Goal: Information Seeking & Learning: Learn about a topic

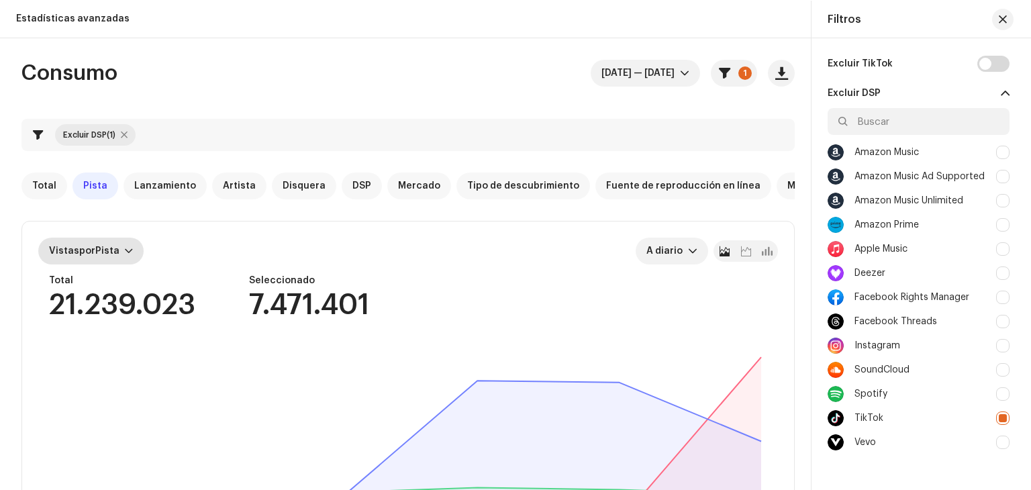
click at [131, 246] on div "Vistas por Pista" at bounding box center [90, 251] width 105 height 27
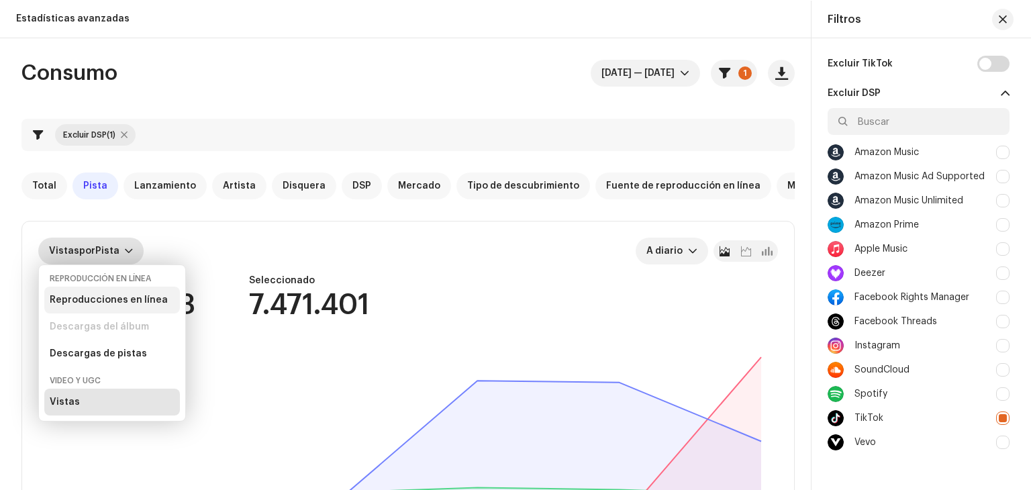
click at [115, 297] on div "Reproducciones en línea" at bounding box center [109, 300] width 118 height 11
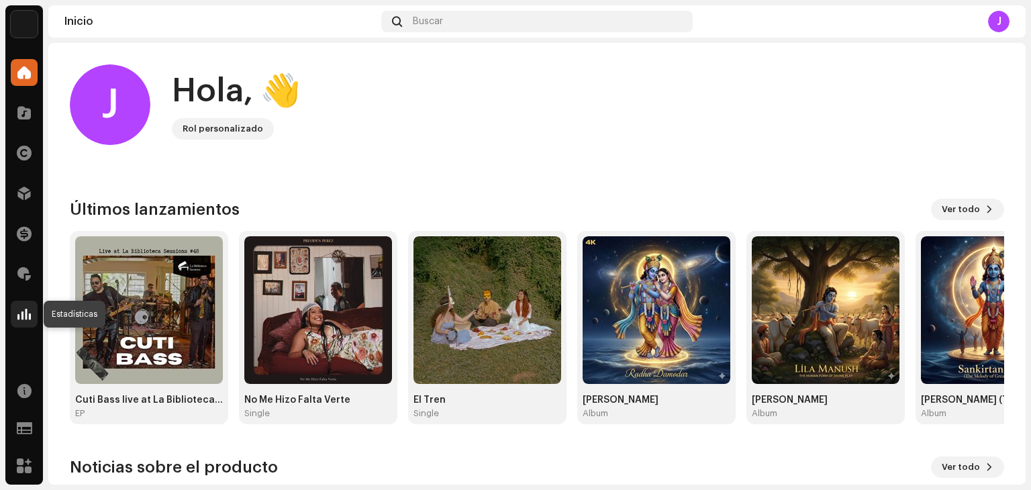
click at [26, 309] on span at bounding box center [23, 314] width 13 height 11
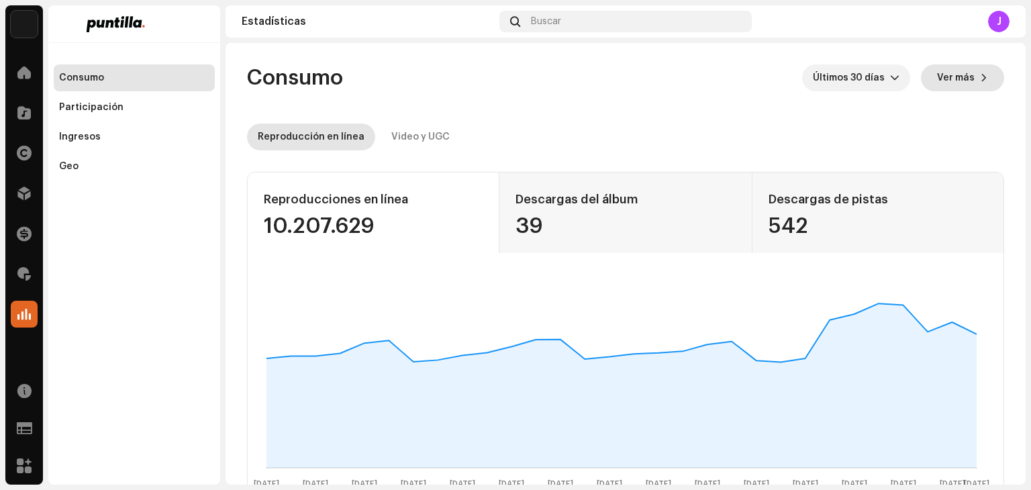
click at [953, 71] on span "Ver más" at bounding box center [956, 77] width 38 height 27
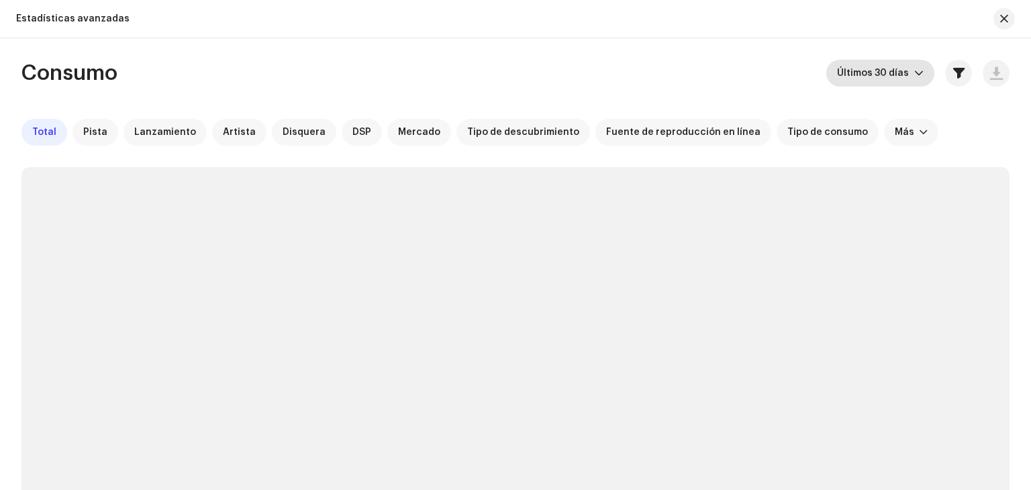
click at [916, 74] on icon "dropdown trigger" at bounding box center [919, 73] width 8 height 5
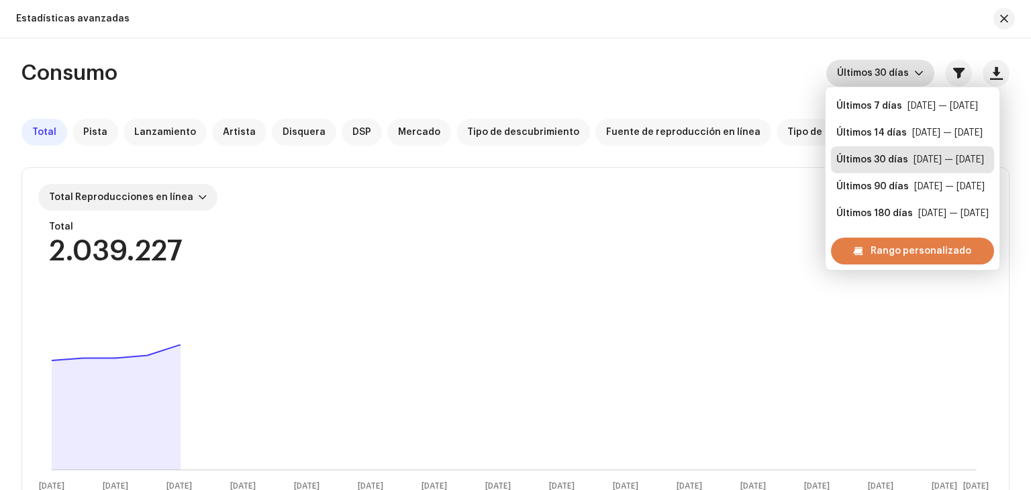
click at [892, 253] on span "Rango personalizado" at bounding box center [921, 251] width 101 height 27
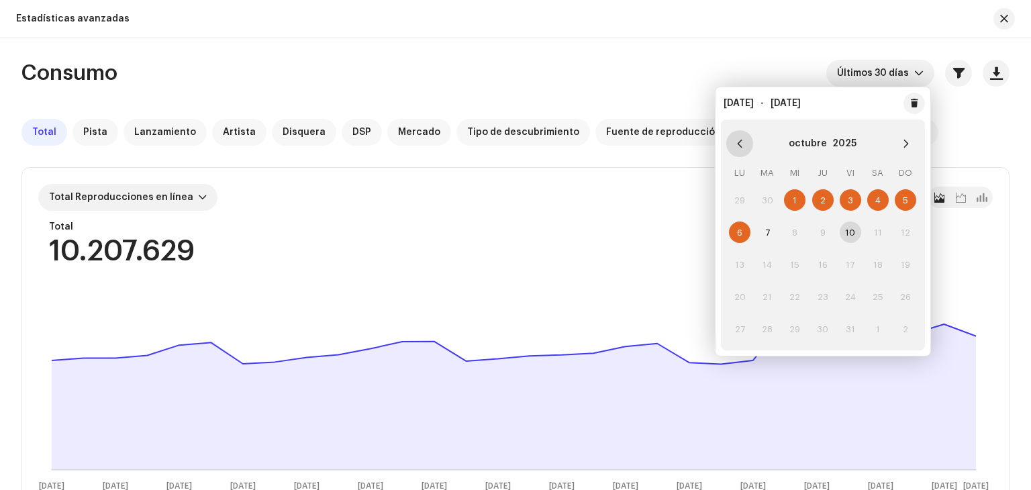
click at [744, 144] on button "Previous Month" at bounding box center [740, 143] width 27 height 27
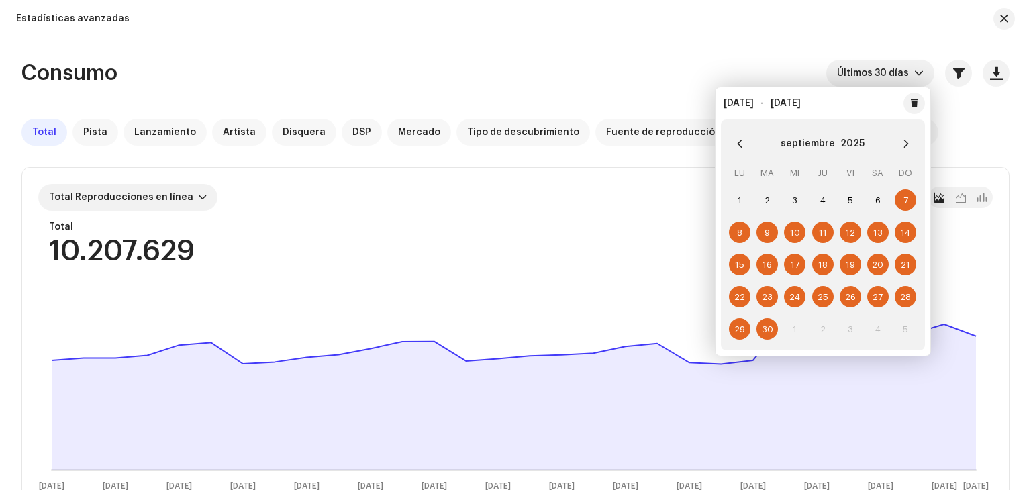
click at [743, 333] on span "29" at bounding box center [739, 328] width 21 height 21
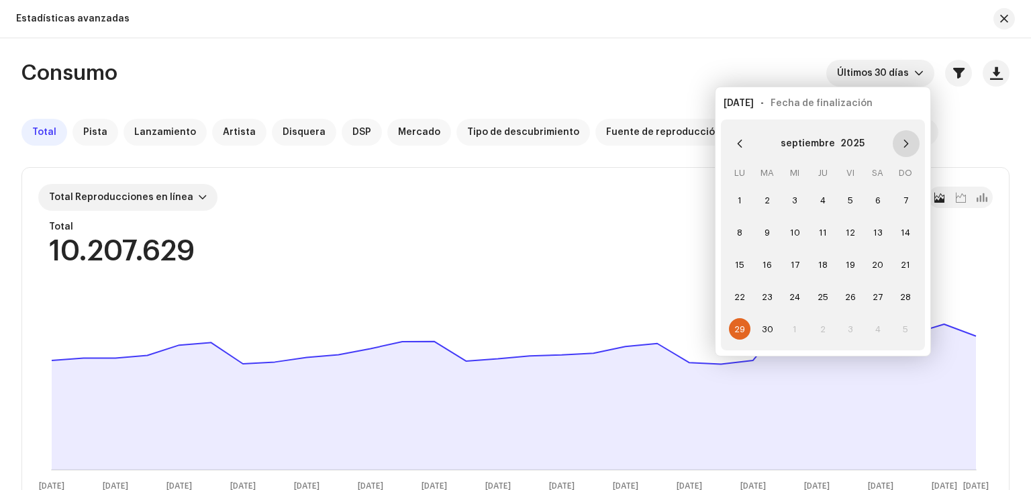
click at [908, 142] on icon "Next Month" at bounding box center [906, 143] width 9 height 9
click at [903, 198] on span "5" at bounding box center [905, 199] width 21 height 21
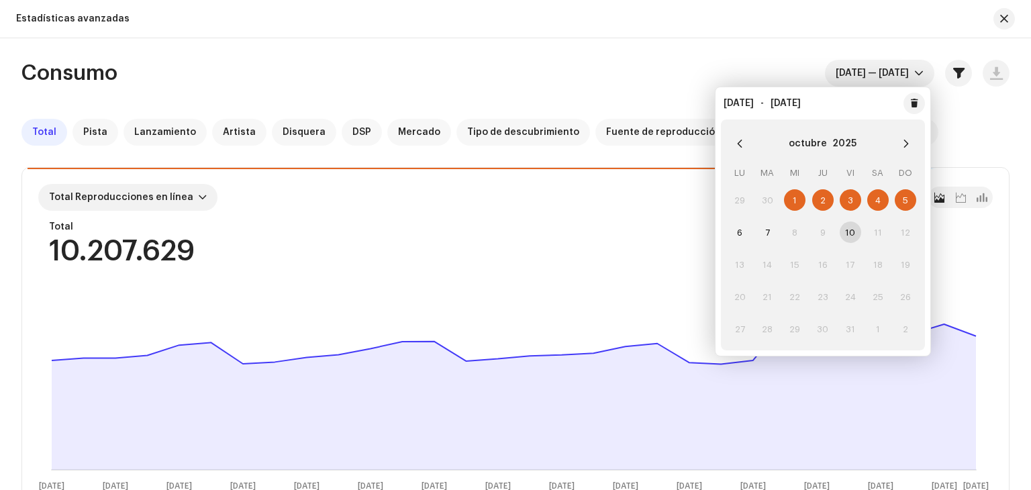
click at [464, 79] on div "Consumo [DATE] — [DATE]" at bounding box center [515, 73] width 988 height 27
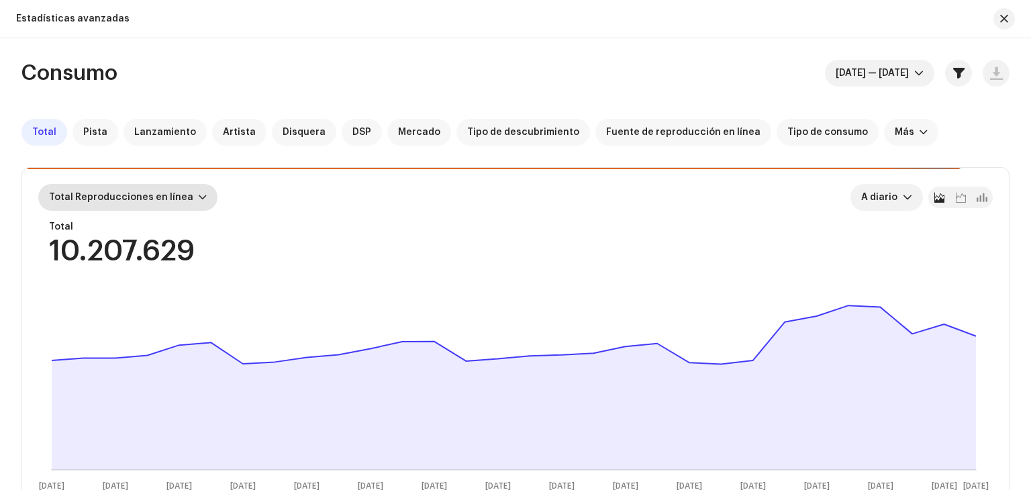
click at [201, 197] on div "Total Reproducciones en línea" at bounding box center [127, 197] width 179 height 27
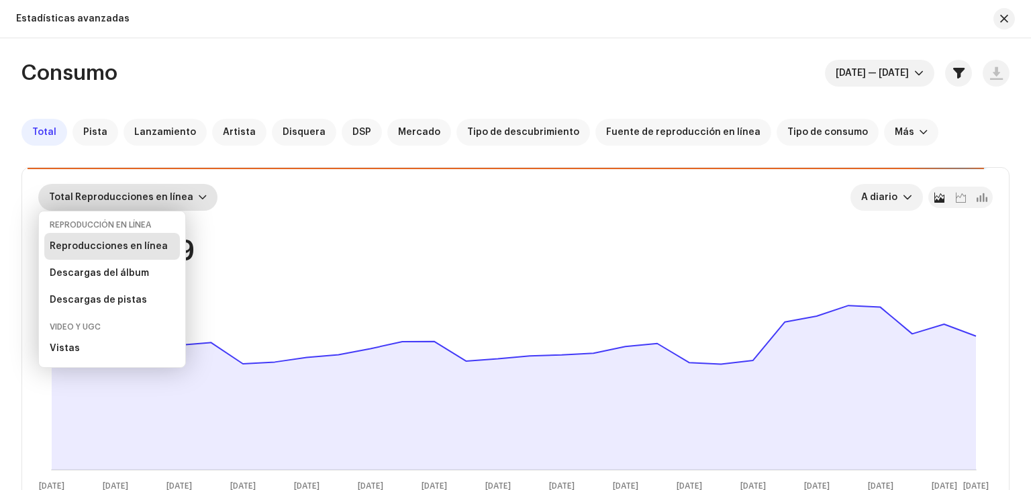
click at [140, 245] on div "Reproducciones en línea" at bounding box center [109, 246] width 118 height 11
click at [91, 132] on span "Pista" at bounding box center [95, 132] width 24 height 11
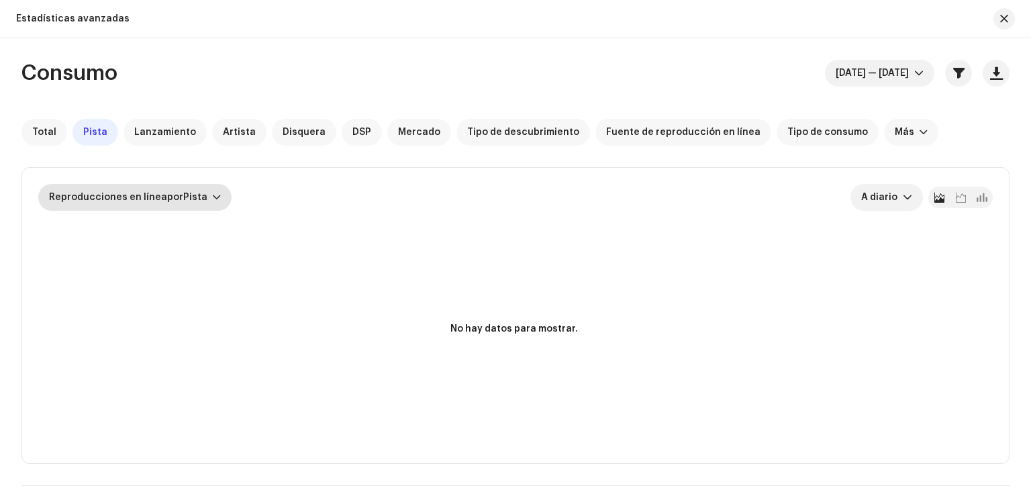
click at [213, 194] on div at bounding box center [217, 197] width 8 height 11
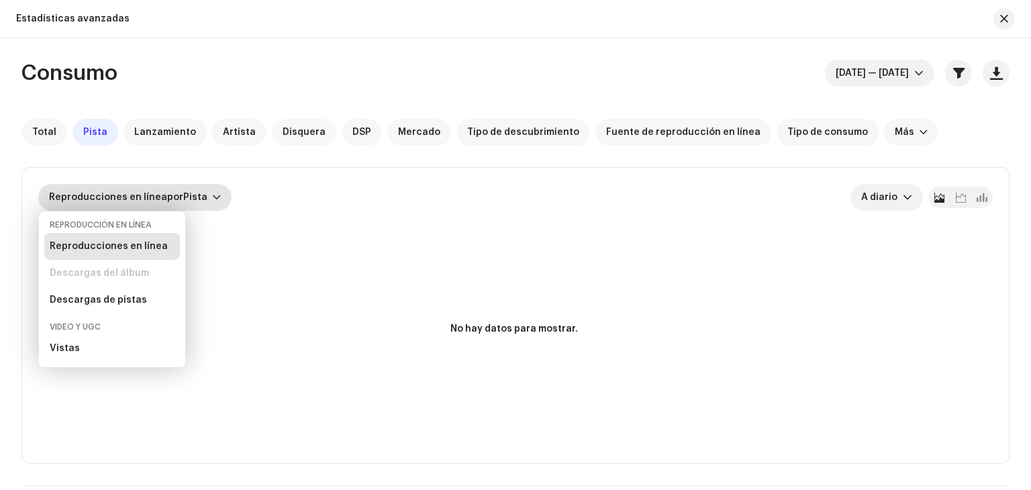
click at [213, 194] on div at bounding box center [217, 197] width 8 height 11
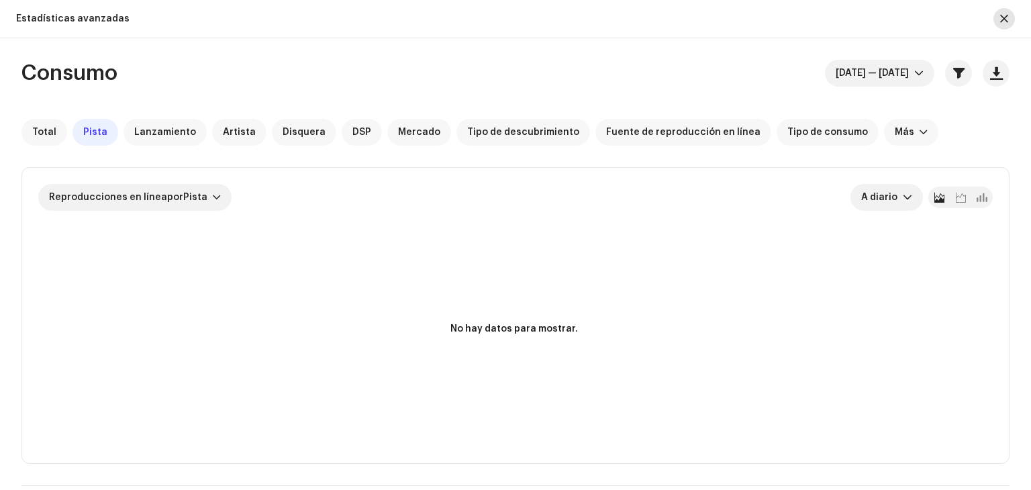
click at [1004, 11] on button "button" at bounding box center [1004, 18] width 21 height 21
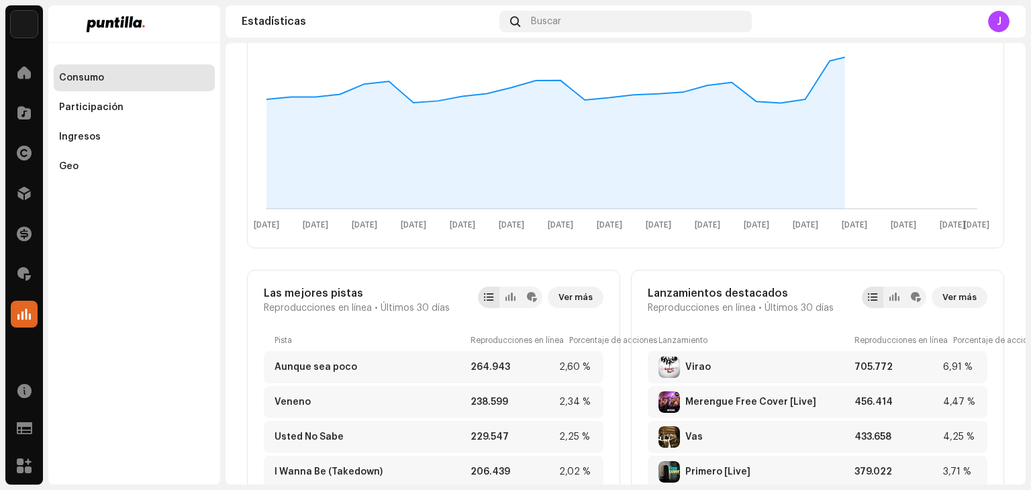
scroll to position [336, 0]
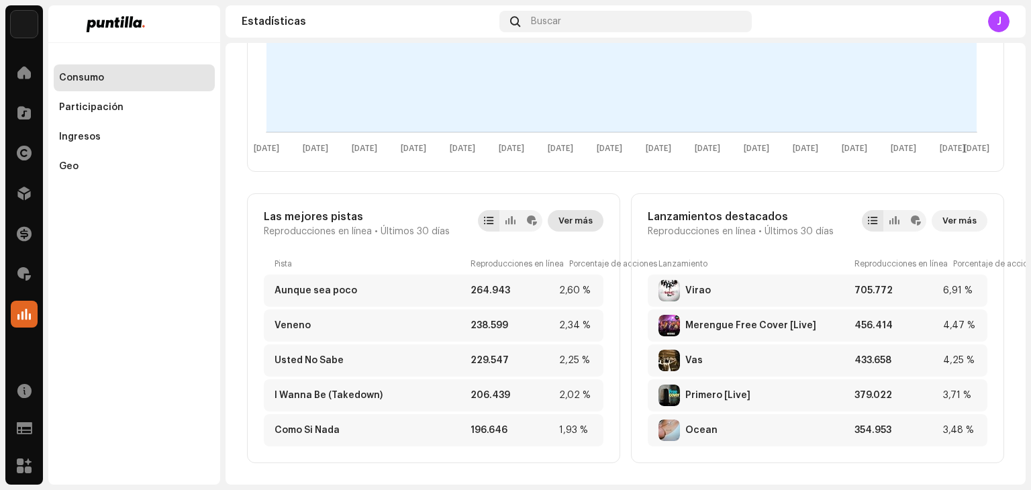
click at [577, 224] on span "Ver más" at bounding box center [576, 220] width 34 height 27
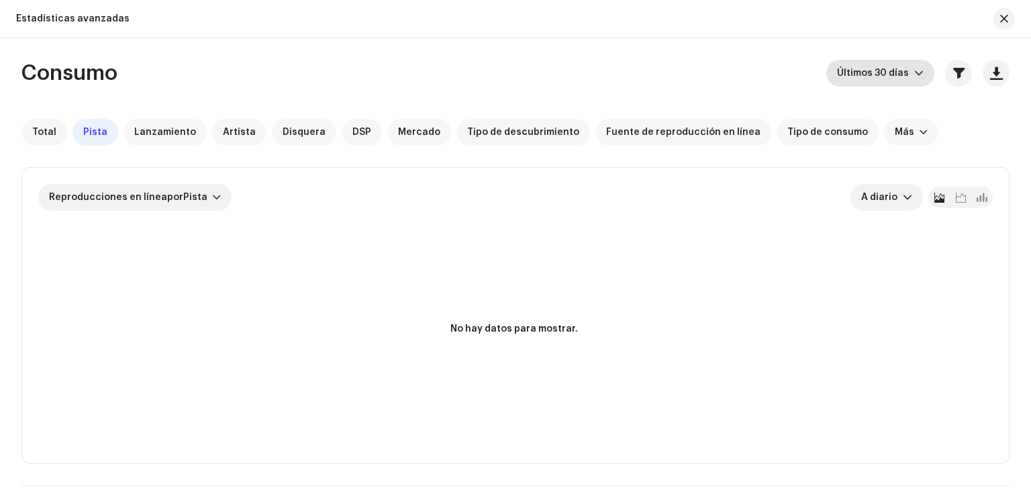
click at [917, 73] on icon "dropdown trigger" at bounding box center [919, 72] width 9 height 9
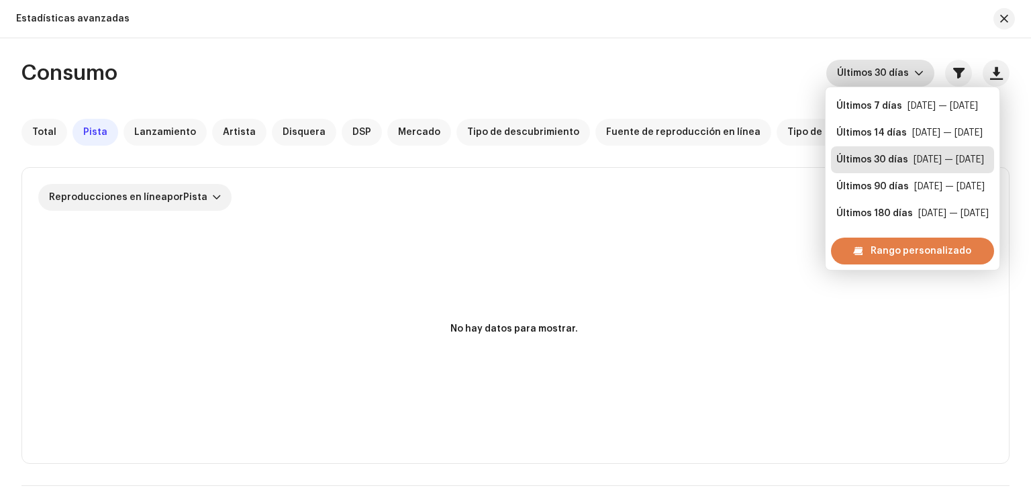
scroll to position [21, 0]
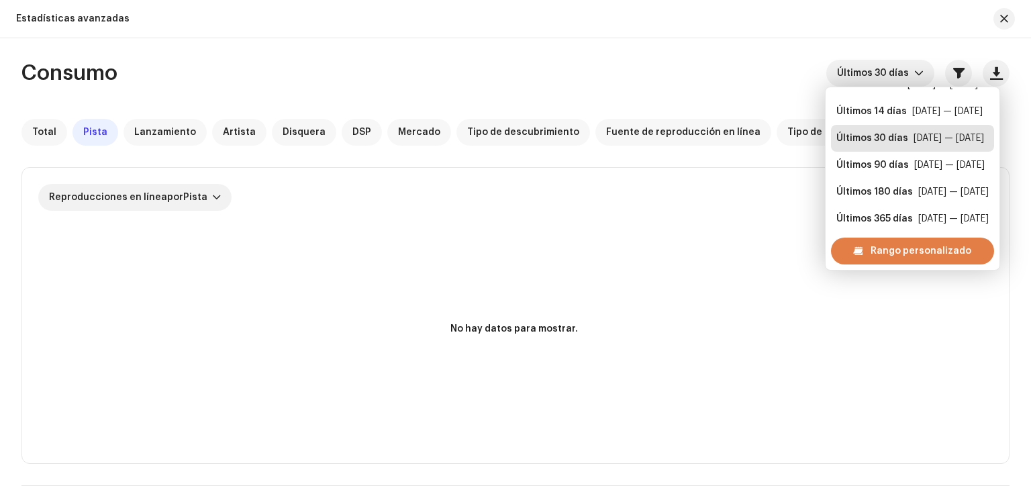
click at [874, 251] on span "Rango personalizado" at bounding box center [921, 251] width 101 height 27
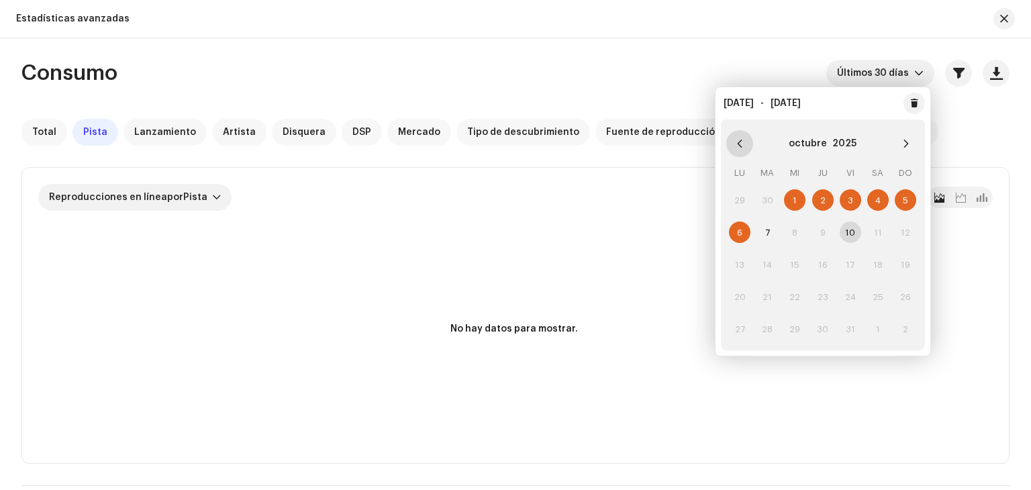
click at [733, 132] on button "Previous Month" at bounding box center [740, 143] width 27 height 27
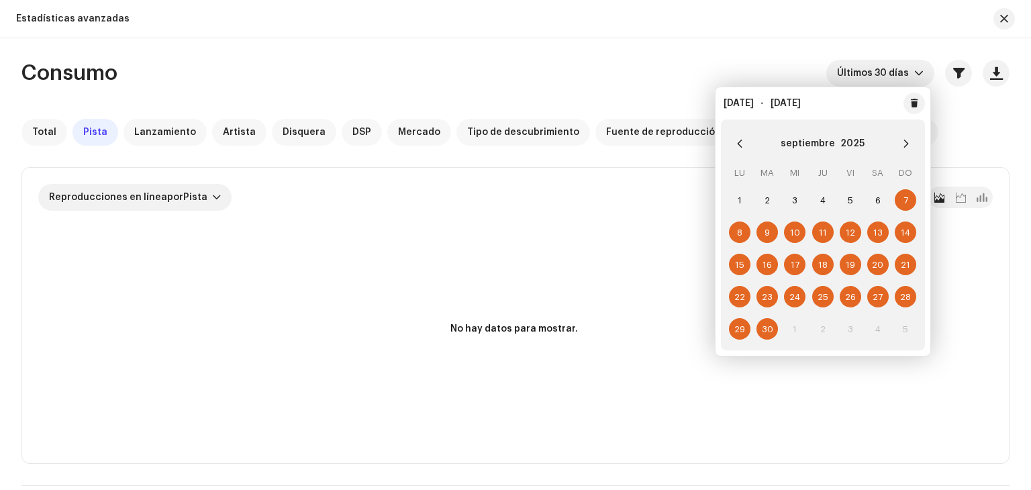
click at [743, 330] on span "29" at bounding box center [739, 328] width 21 height 21
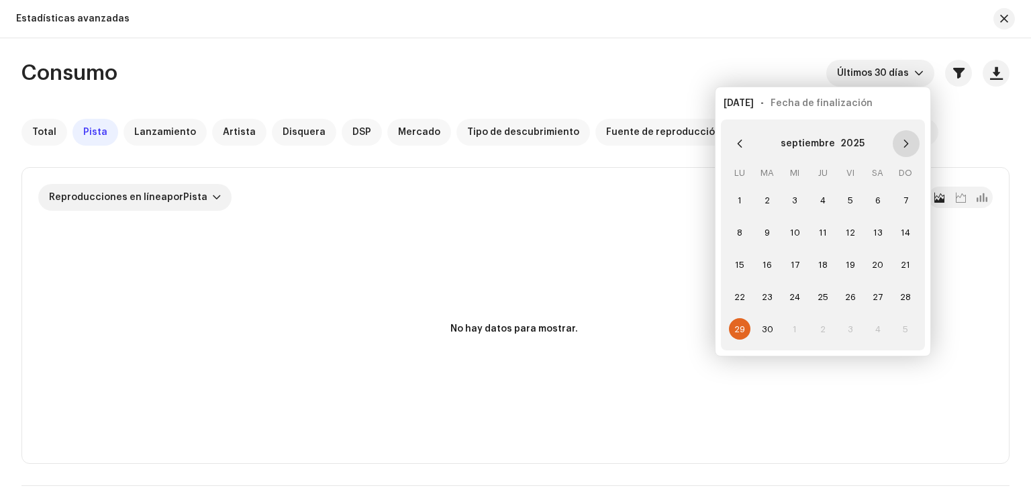
click at [902, 142] on icon "Next Month" at bounding box center [906, 143] width 9 height 9
click at [902, 195] on span "5" at bounding box center [905, 199] width 21 height 21
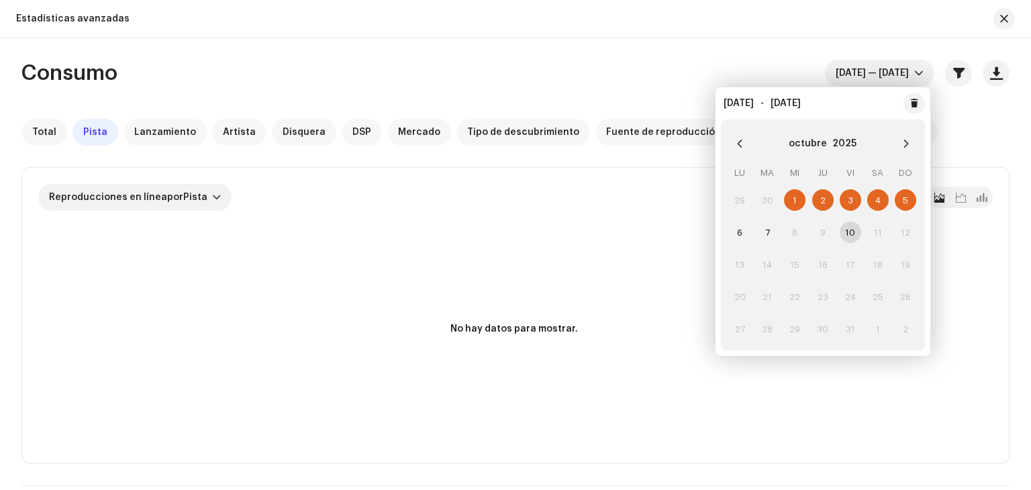
click at [641, 71] on div "Consumo [DATE] — [DATE]" at bounding box center [515, 73] width 988 height 27
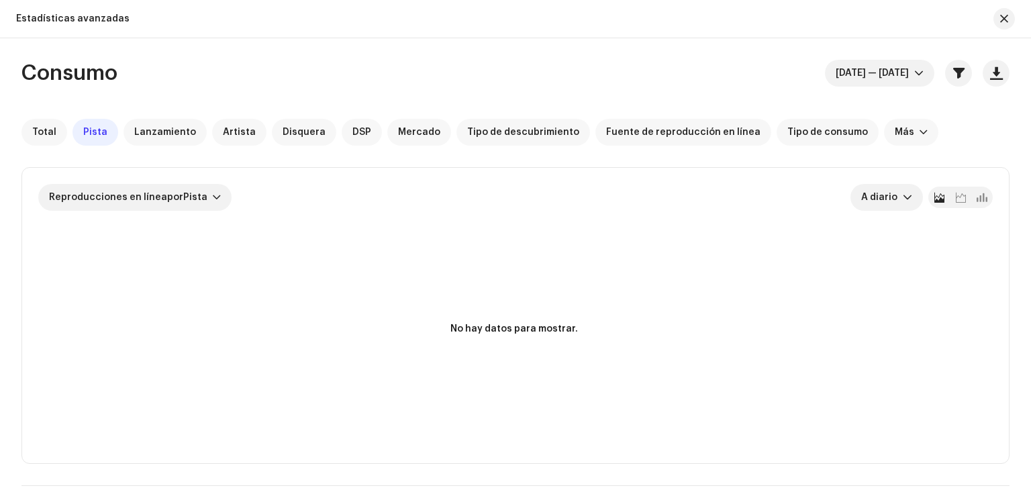
click at [771, 57] on div "Consumo [DATE] — [DATE] Total Pista Lanzamiento Artista Disquera DSP Mercado Ti…" at bounding box center [515, 264] width 1031 height 452
click at [915, 75] on icon "dropdown trigger" at bounding box center [919, 72] width 9 height 9
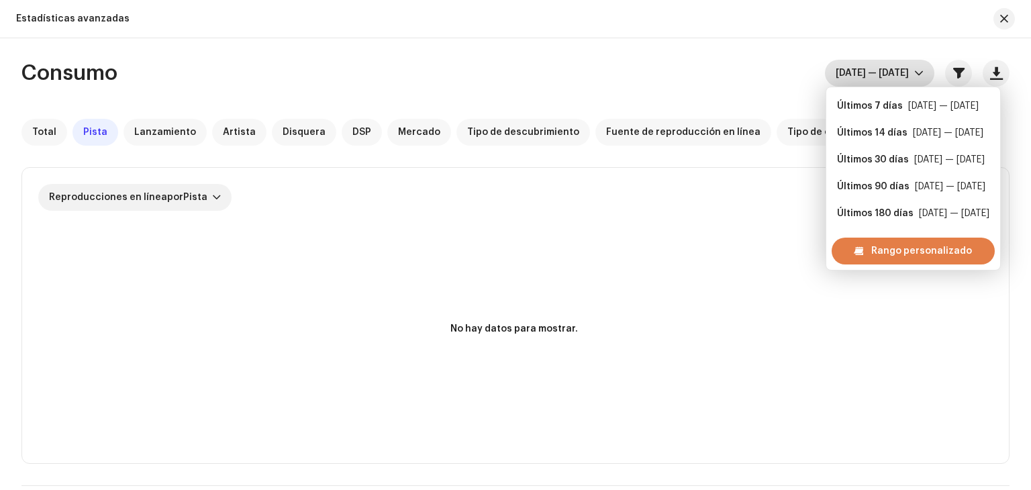
scroll to position [21, 0]
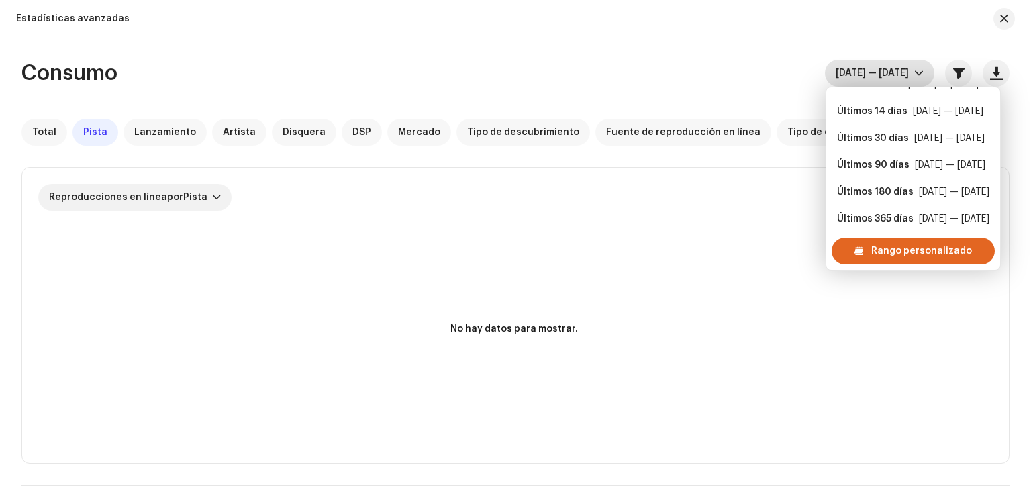
click at [680, 2] on div "Estadísticas avanzadas" at bounding box center [515, 19] width 1031 height 38
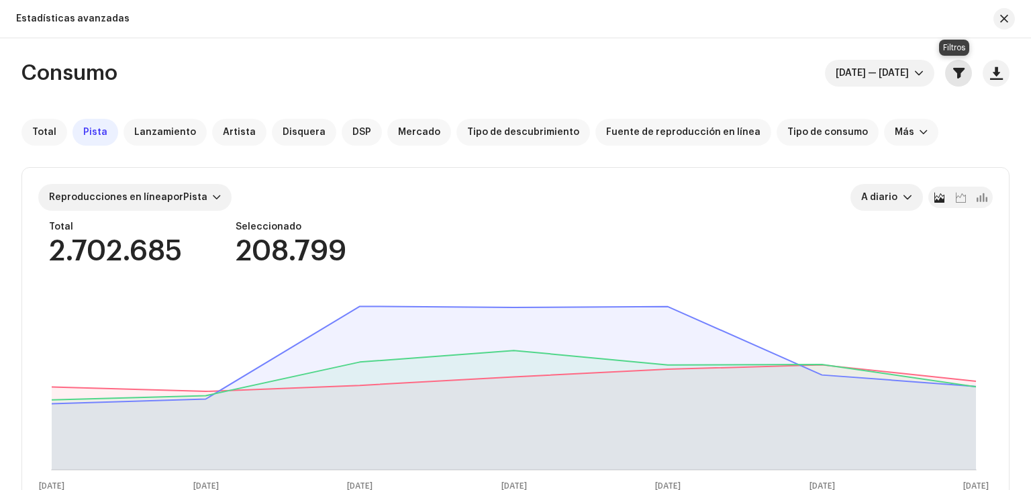
click at [955, 76] on span "button" at bounding box center [958, 73] width 11 height 11
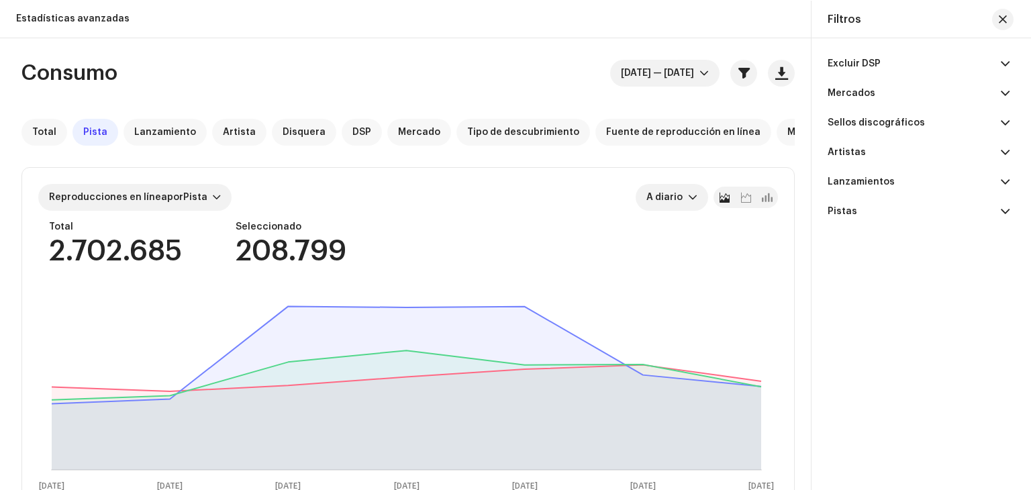
click at [902, 56] on p-accordion-header "Excluir DSP" at bounding box center [919, 64] width 182 height 30
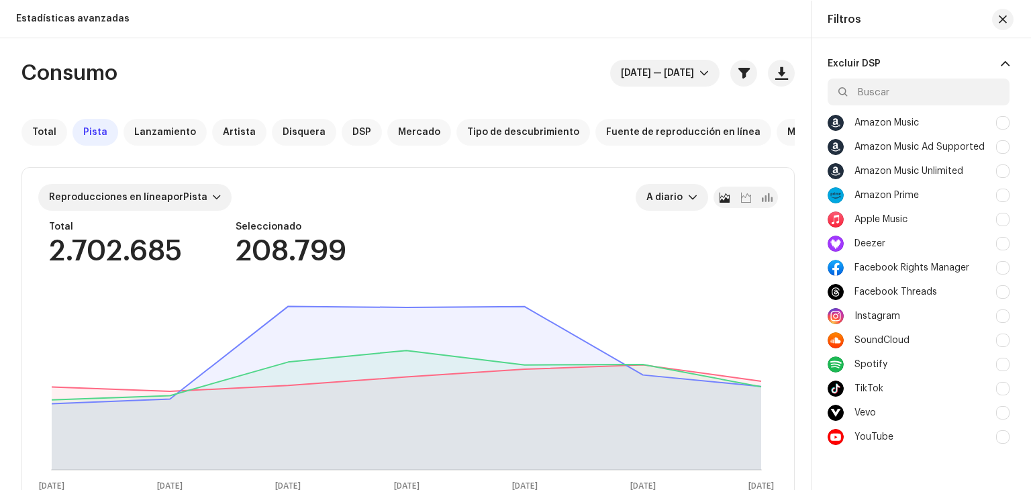
click at [1002, 368] on div at bounding box center [1002, 364] width 13 height 13
checkbox input "true"
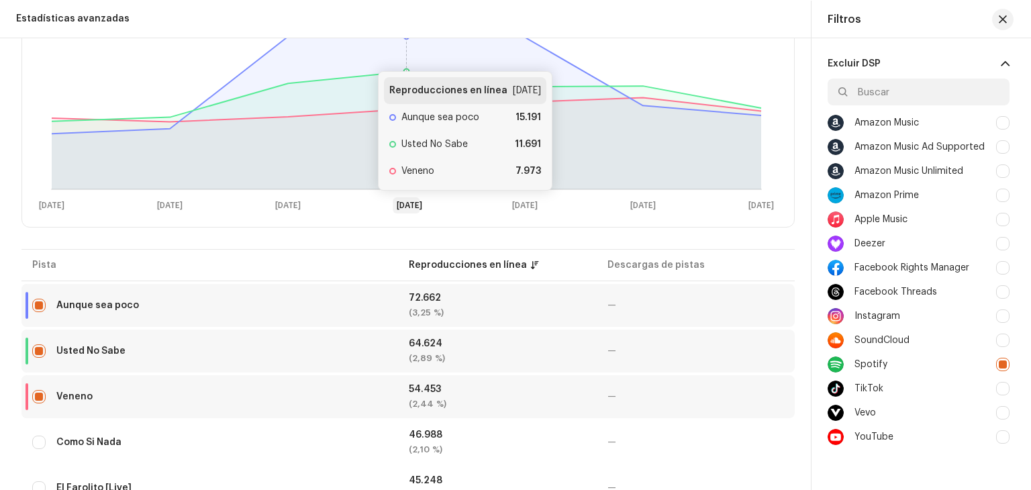
scroll to position [336, 0]
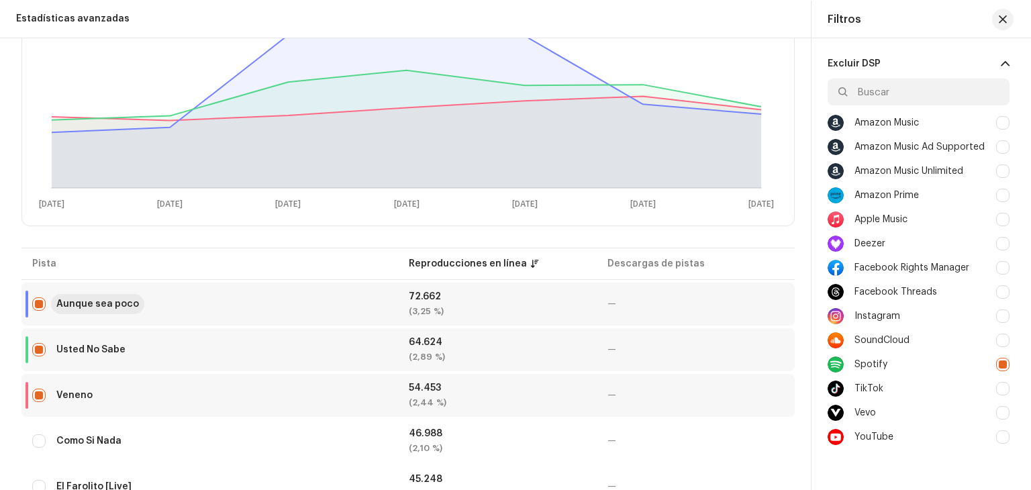
click at [104, 299] on div "Aunque sea poco" at bounding box center [97, 303] width 83 height 9
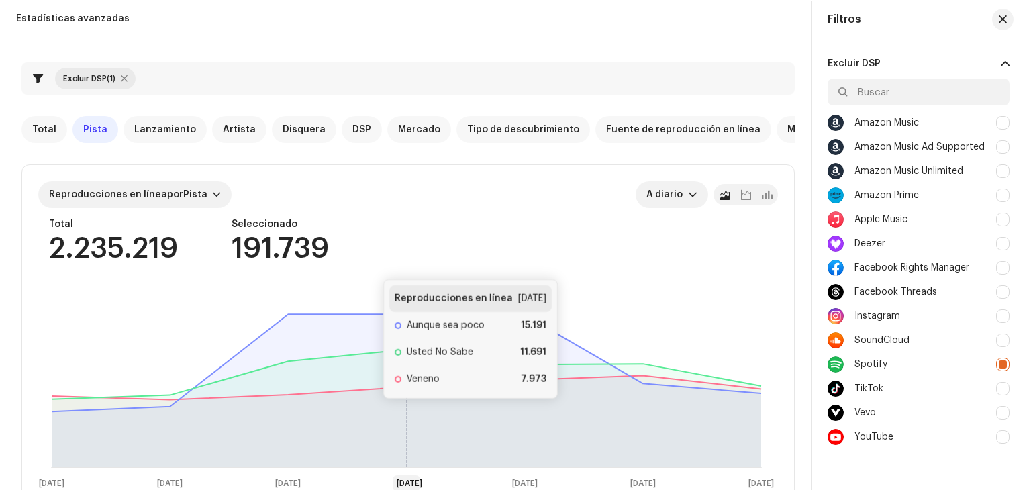
scroll to position [0, 0]
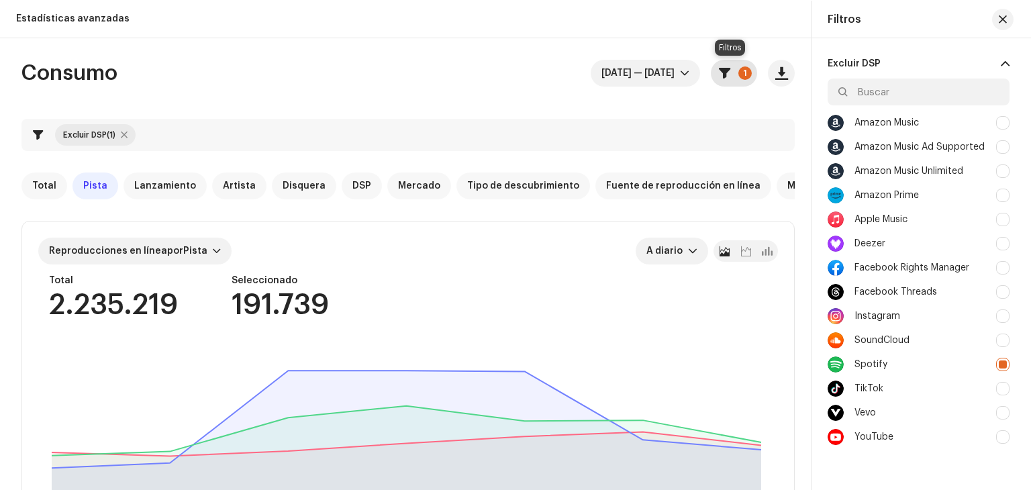
click at [724, 75] on span "button" at bounding box center [724, 73] width 11 height 11
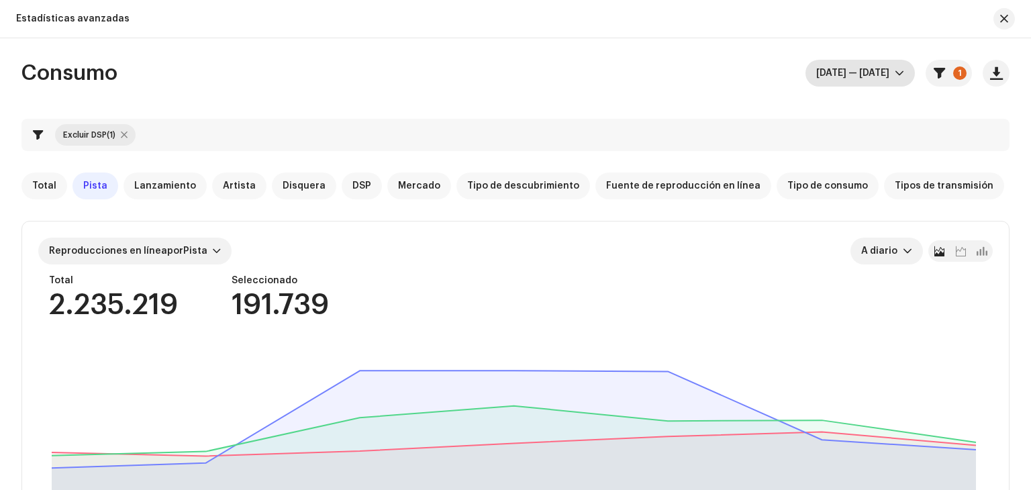
click at [884, 69] on span "[DATE] — [DATE]" at bounding box center [855, 73] width 79 height 27
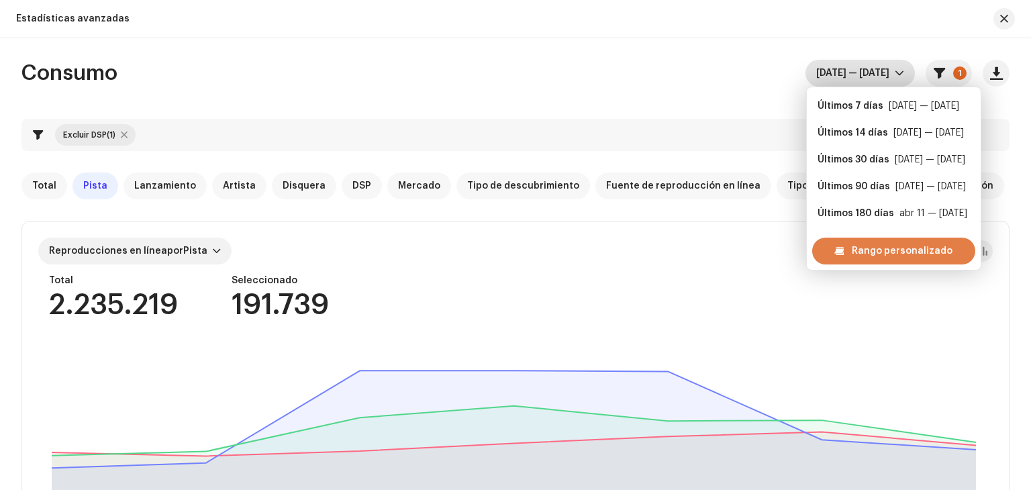
scroll to position [21, 0]
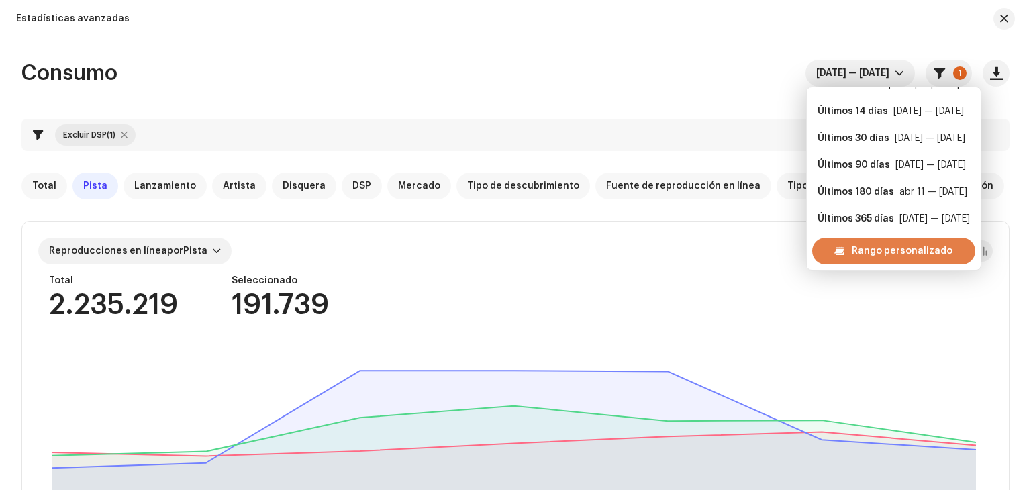
click at [861, 259] on span "Rango personalizado" at bounding box center [902, 251] width 101 height 27
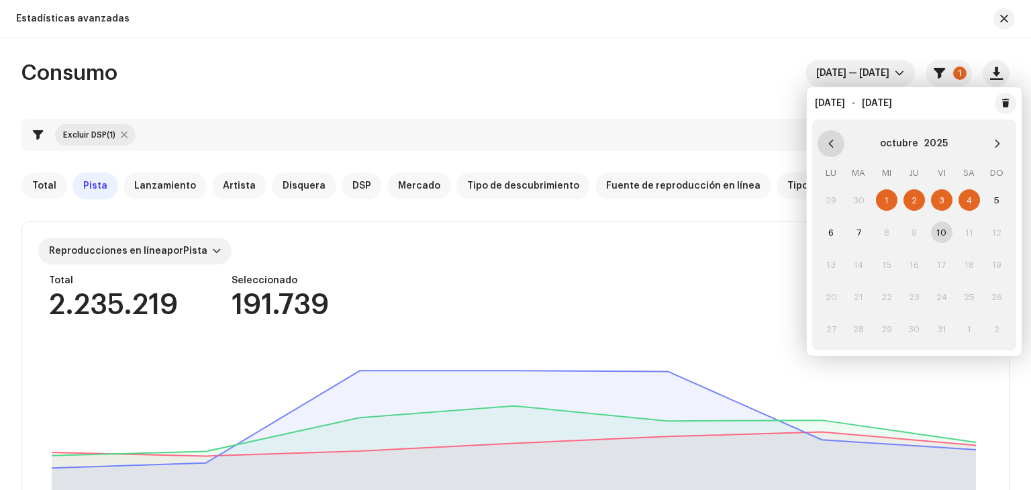
click at [837, 148] on button "Previous Month" at bounding box center [831, 143] width 27 height 27
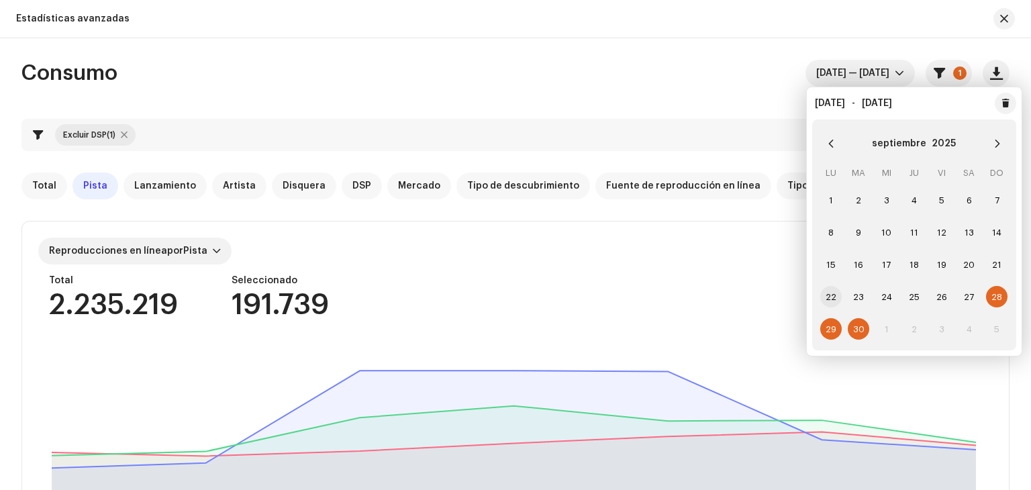
click at [826, 295] on span "22" at bounding box center [831, 296] width 21 height 21
click at [833, 327] on span "29" at bounding box center [831, 328] width 21 height 21
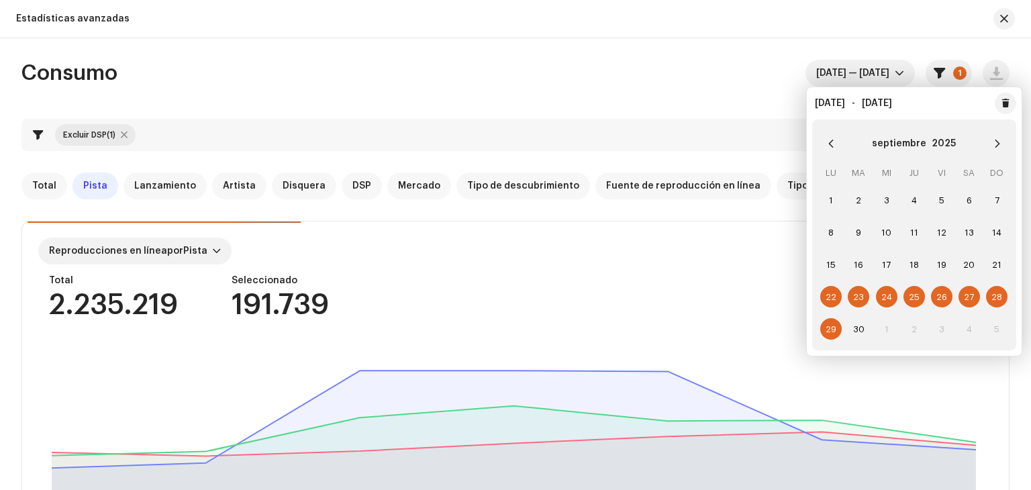
click at [827, 296] on span "22" at bounding box center [831, 296] width 21 height 21
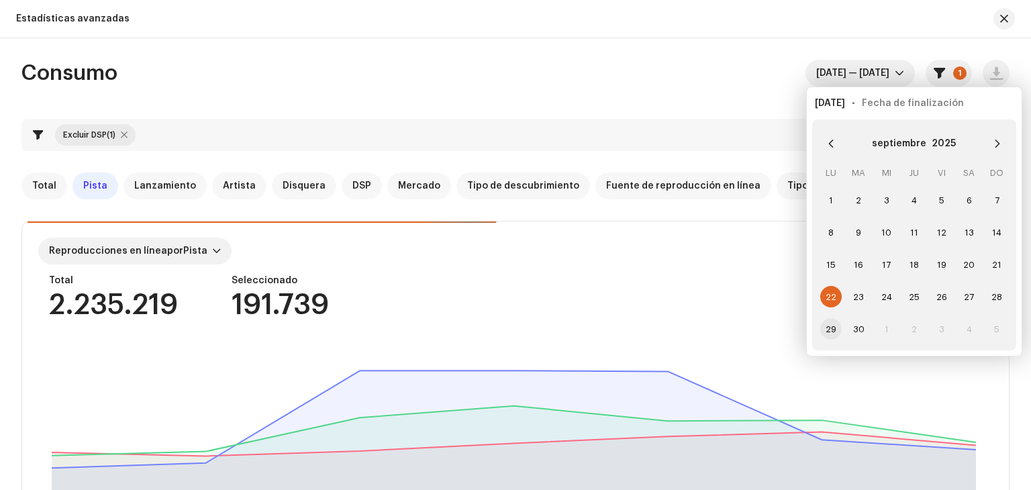
click at [827, 335] on span "29" at bounding box center [831, 328] width 21 height 21
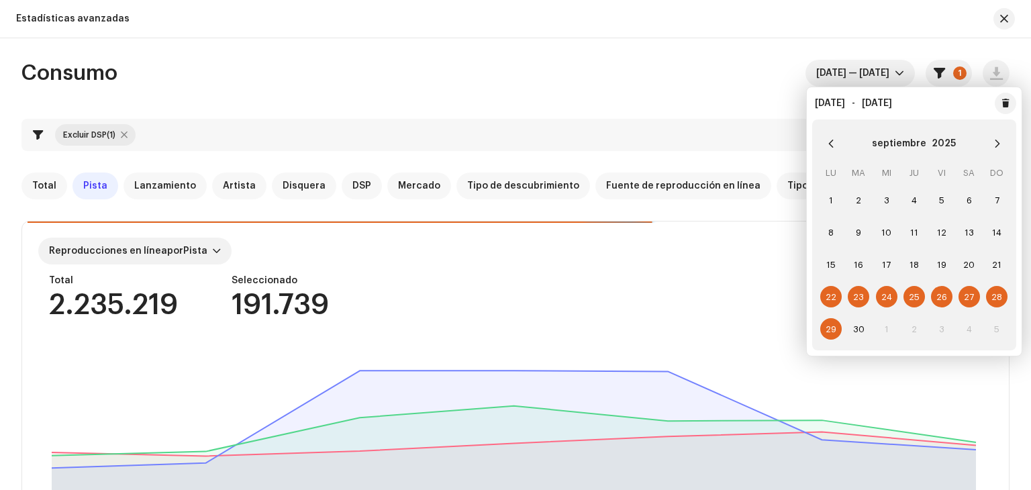
click at [827, 291] on span "22" at bounding box center [831, 296] width 21 height 21
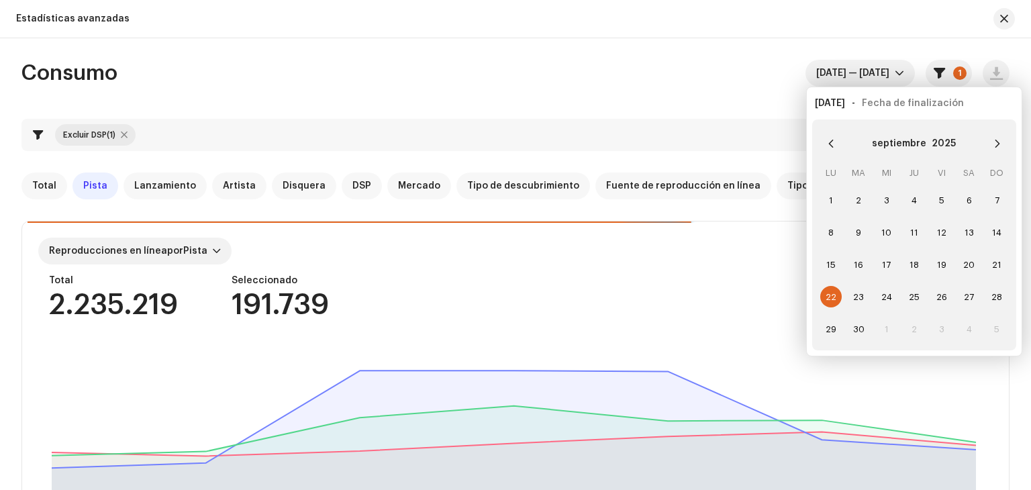
click at [829, 289] on span "22" at bounding box center [831, 296] width 21 height 21
click at [833, 330] on span "29" at bounding box center [831, 328] width 21 height 21
click at [1002, 152] on button "Next Month" at bounding box center [997, 143] width 27 height 27
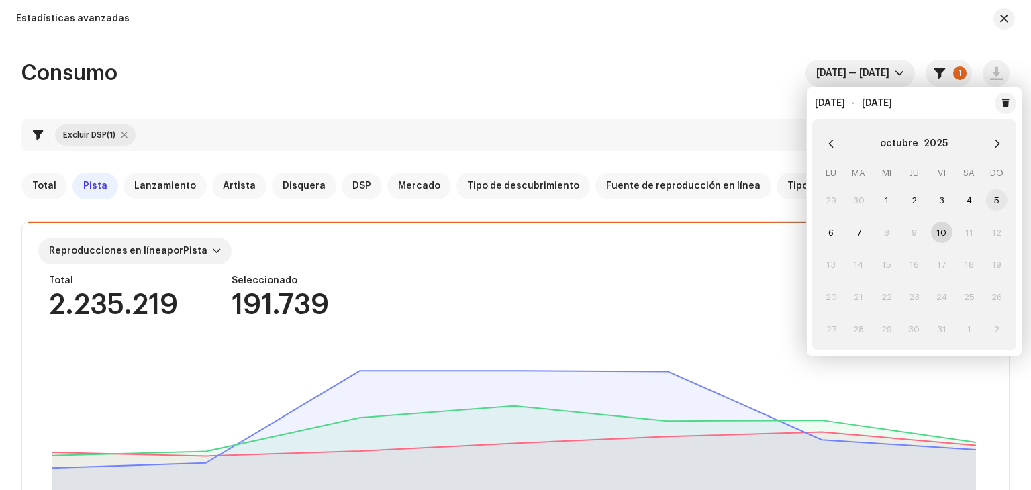
click at [1002, 199] on span "5" at bounding box center [996, 199] width 21 height 21
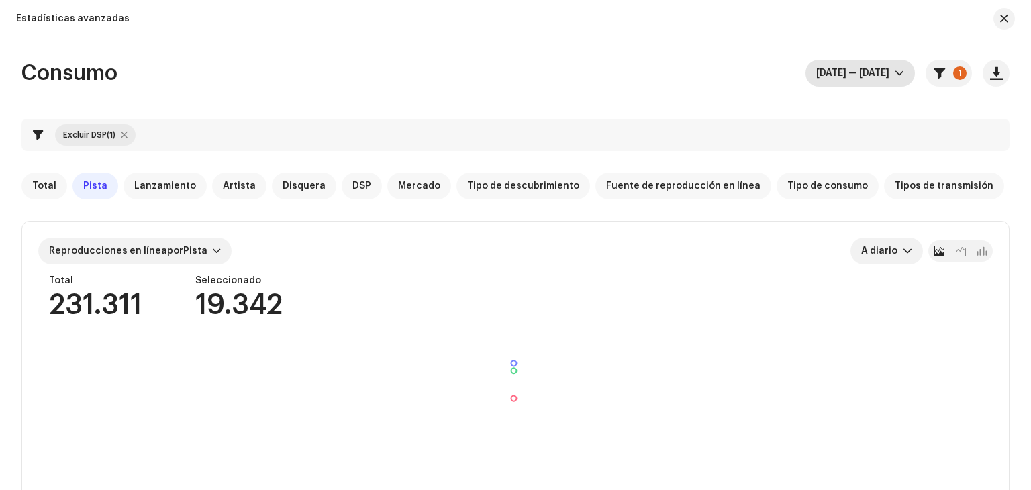
click at [888, 73] on span "sept 29 — sept 29" at bounding box center [855, 73] width 79 height 27
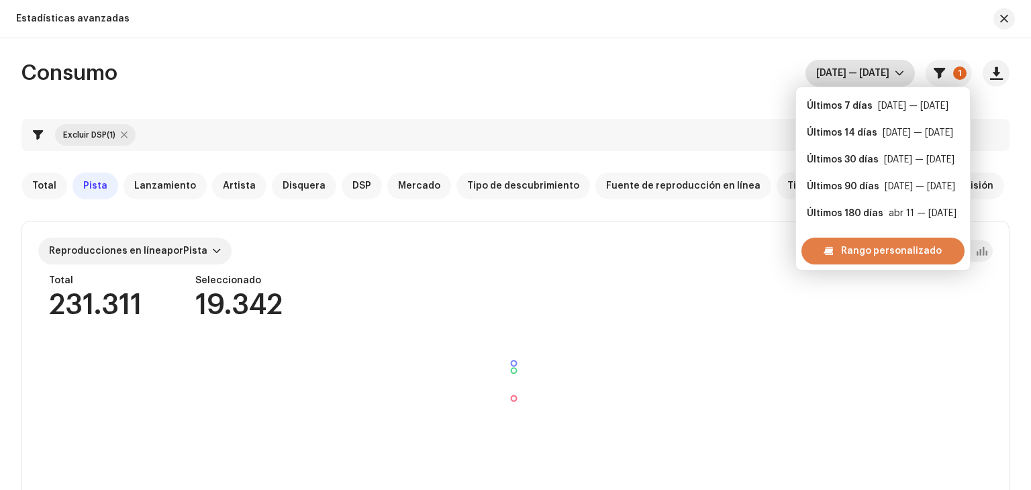
scroll to position [21, 0]
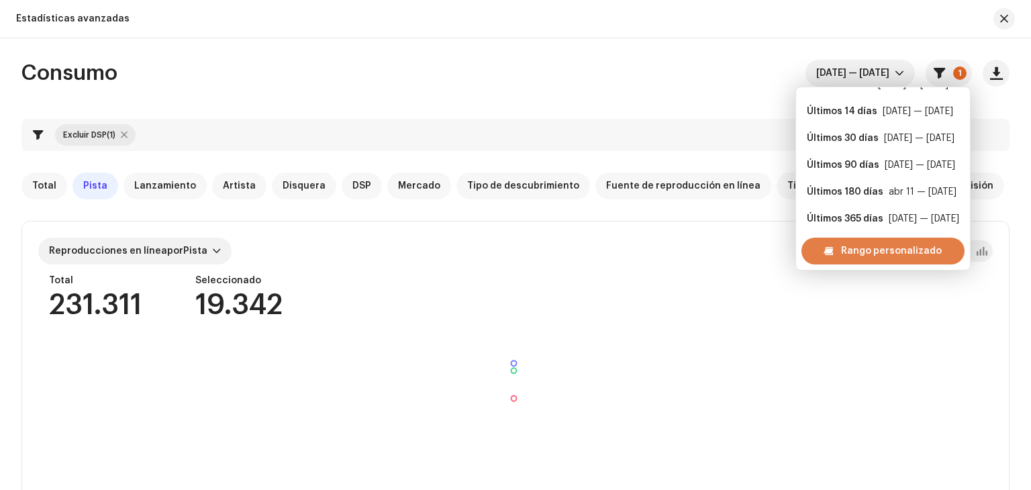
click at [881, 255] on span "Rango personalizado" at bounding box center [891, 251] width 101 height 27
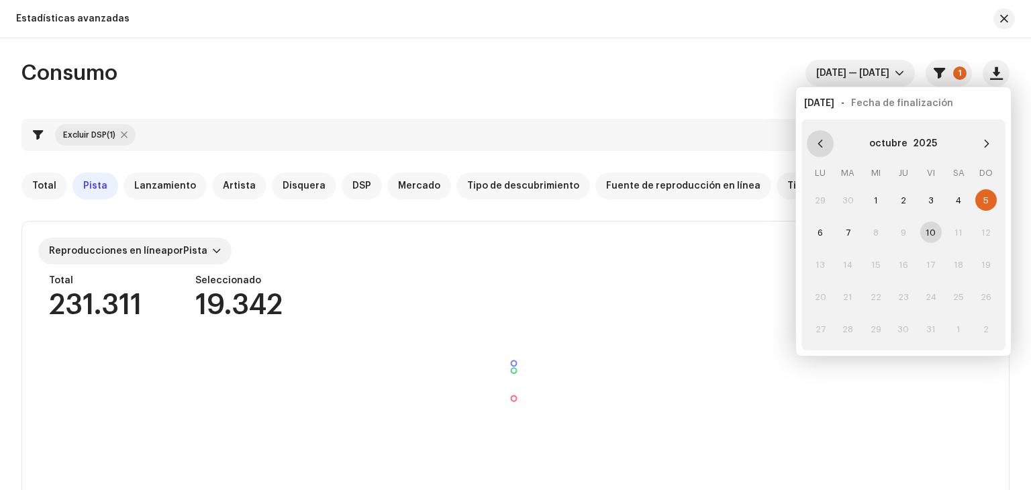
click at [827, 146] on button "Previous Month" at bounding box center [820, 143] width 27 height 27
click at [821, 330] on span "29" at bounding box center [820, 328] width 21 height 21
click at [986, 142] on icon "Next Month" at bounding box center [986, 143] width 9 height 9
click at [986, 205] on span "5" at bounding box center [986, 199] width 21 height 21
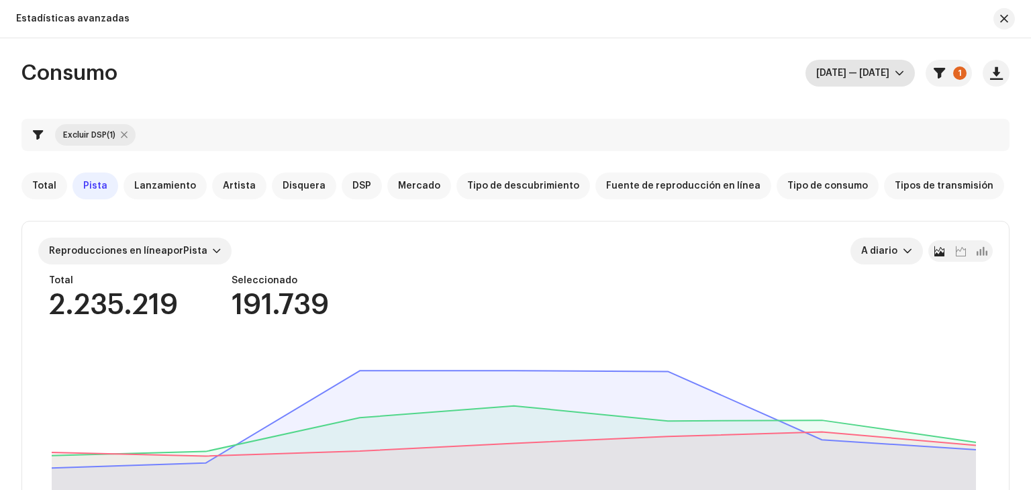
click at [897, 71] on icon "dropdown trigger" at bounding box center [899, 72] width 9 height 9
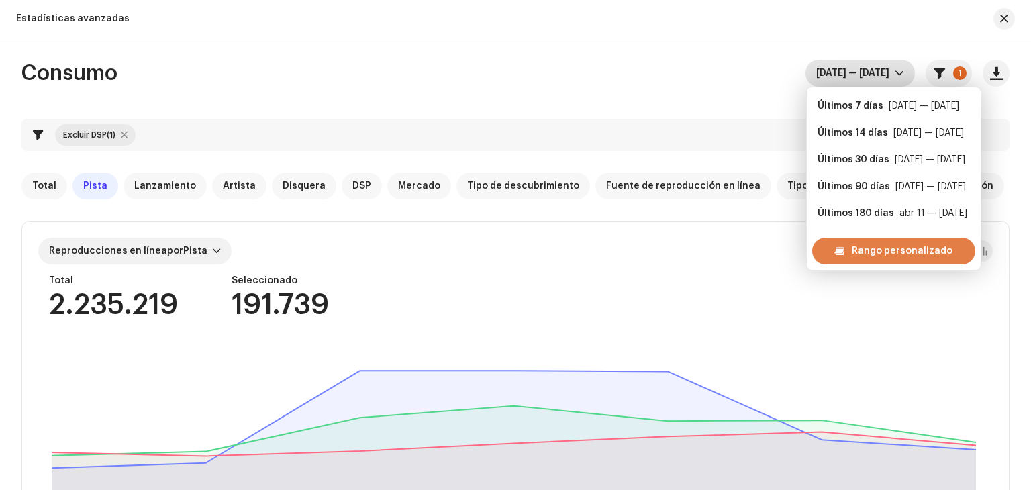
click at [863, 248] on span "Rango personalizado" at bounding box center [902, 251] width 101 height 27
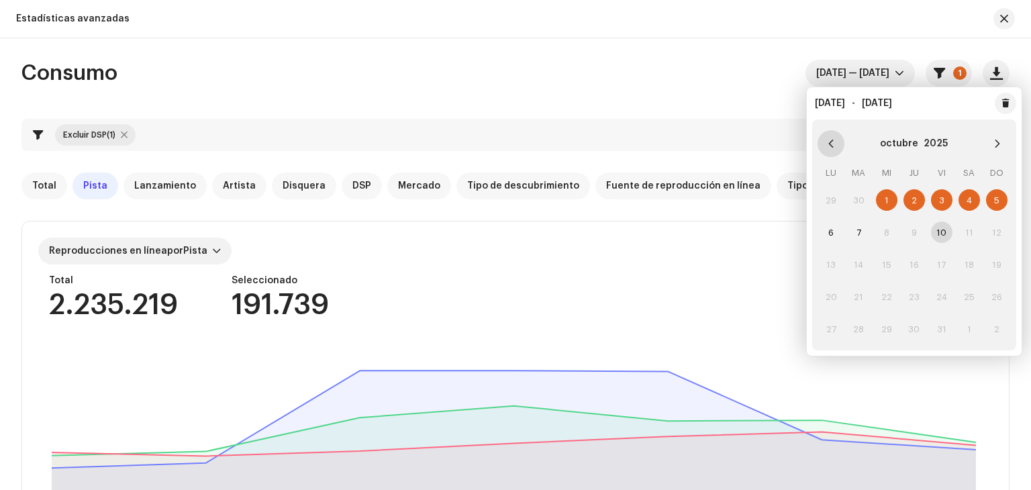
click at [829, 142] on icon "Previous Month" at bounding box center [831, 143] width 9 height 9
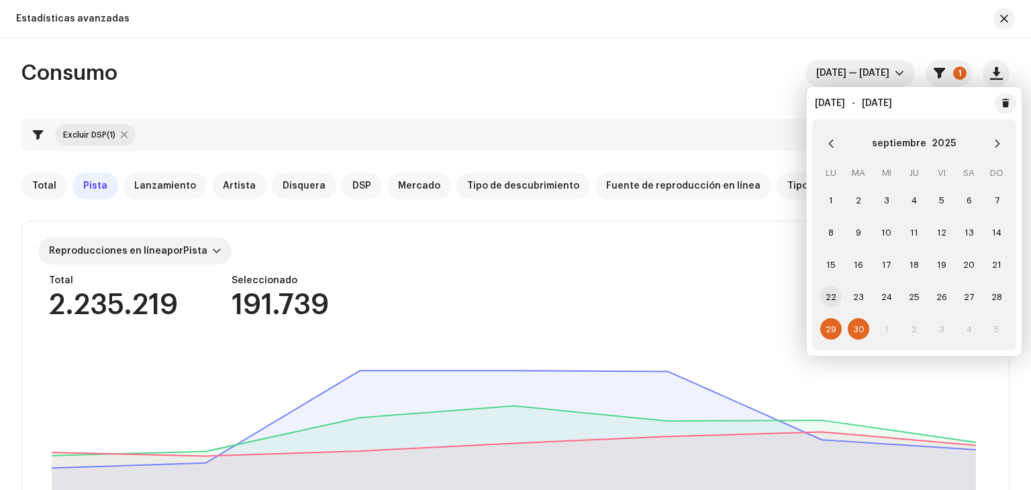
click at [834, 293] on span "22" at bounding box center [831, 296] width 21 height 21
click at [996, 291] on span "28" at bounding box center [996, 296] width 21 height 21
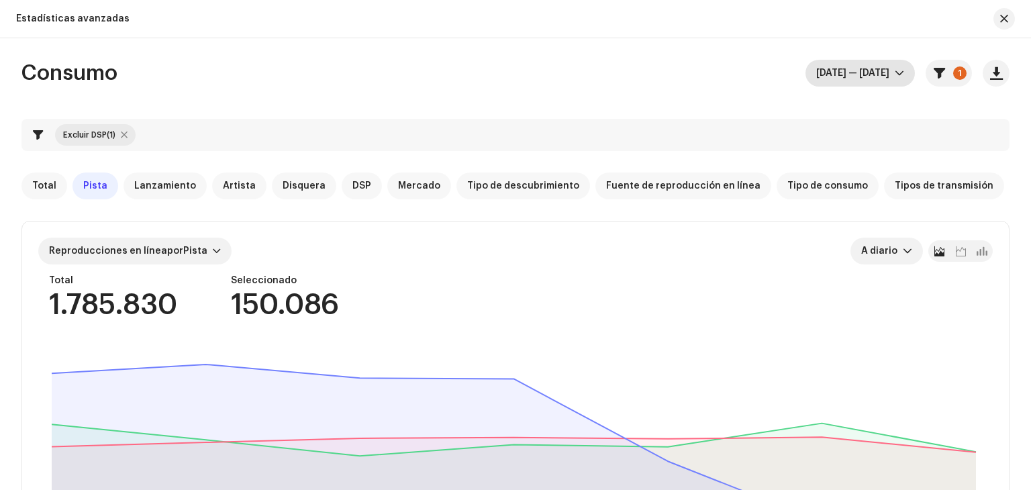
click at [897, 79] on div "dropdown trigger" at bounding box center [899, 73] width 9 height 27
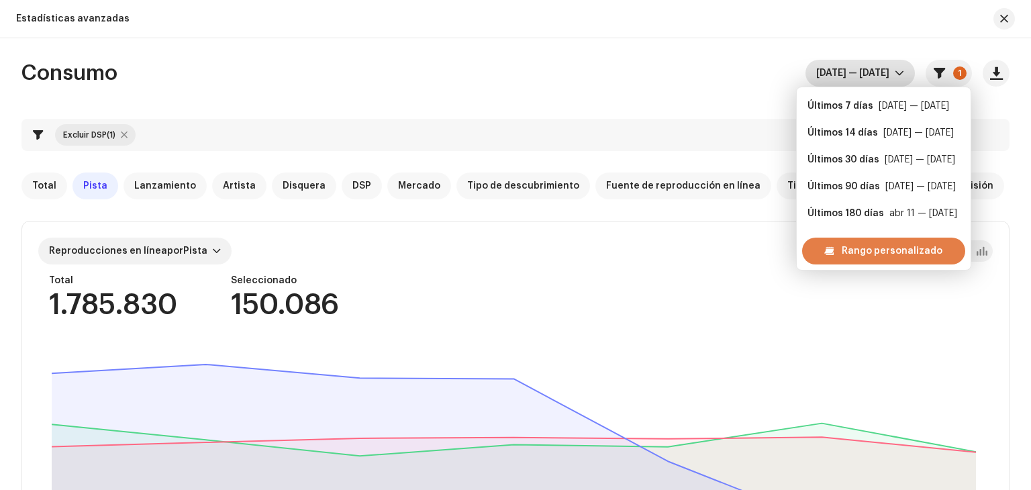
scroll to position [21, 0]
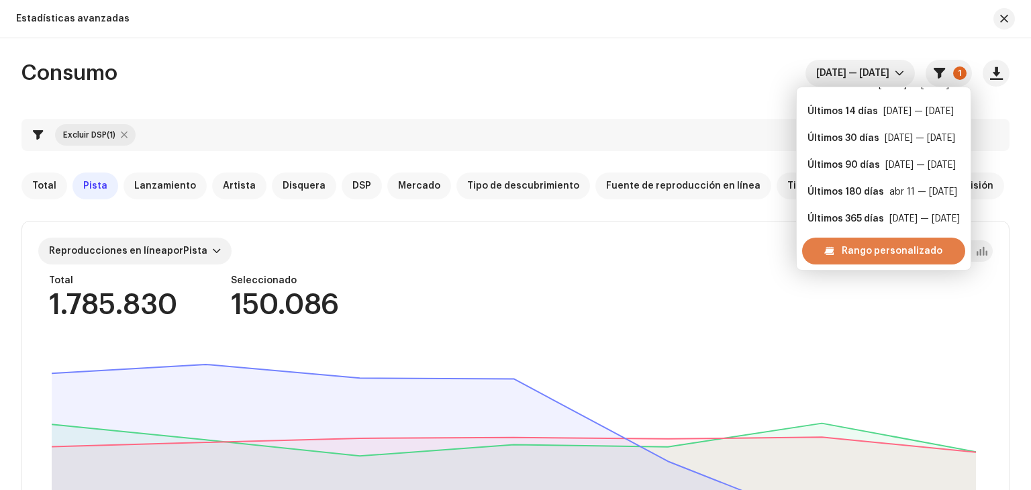
click at [870, 250] on span "Rango personalizado" at bounding box center [892, 251] width 101 height 27
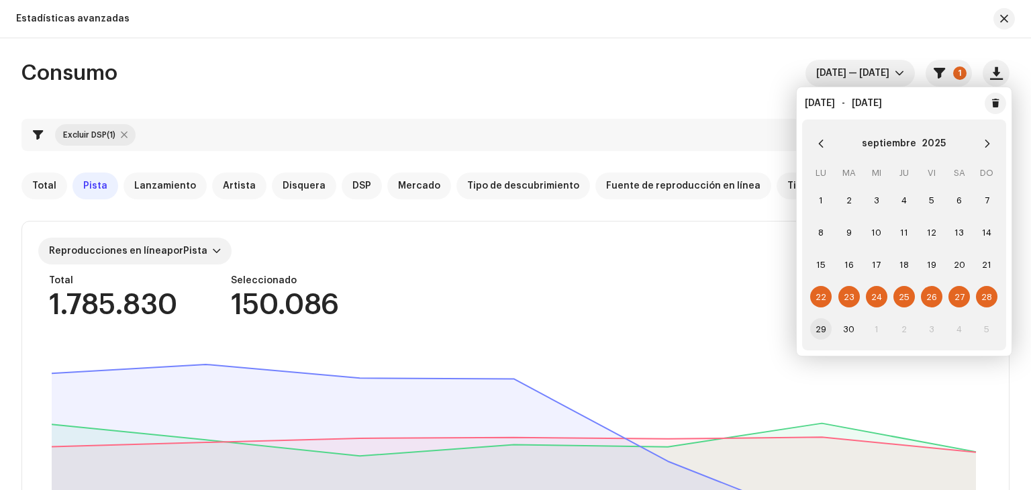
click at [825, 331] on span "29" at bounding box center [820, 328] width 21 height 21
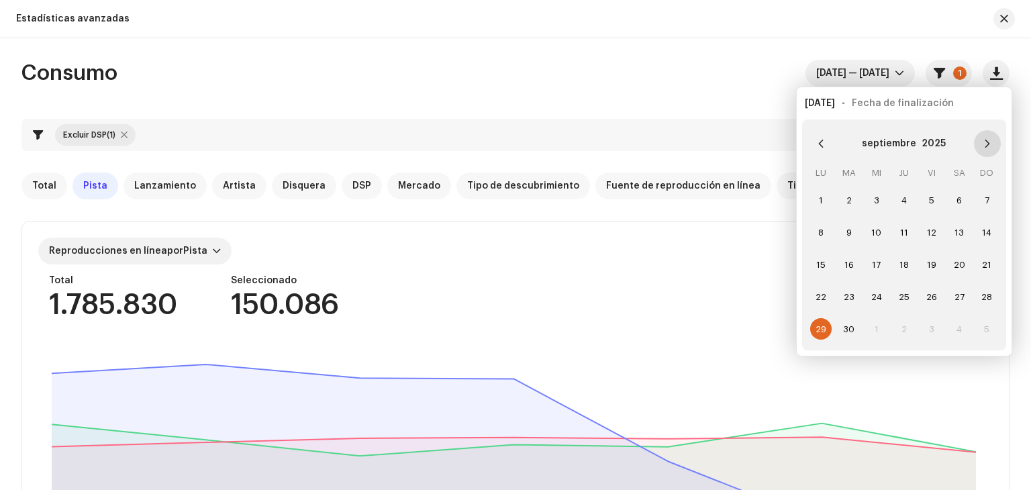
click at [985, 142] on icon "Next Month" at bounding box center [987, 143] width 9 height 9
click at [989, 198] on span "5" at bounding box center [986, 199] width 21 height 21
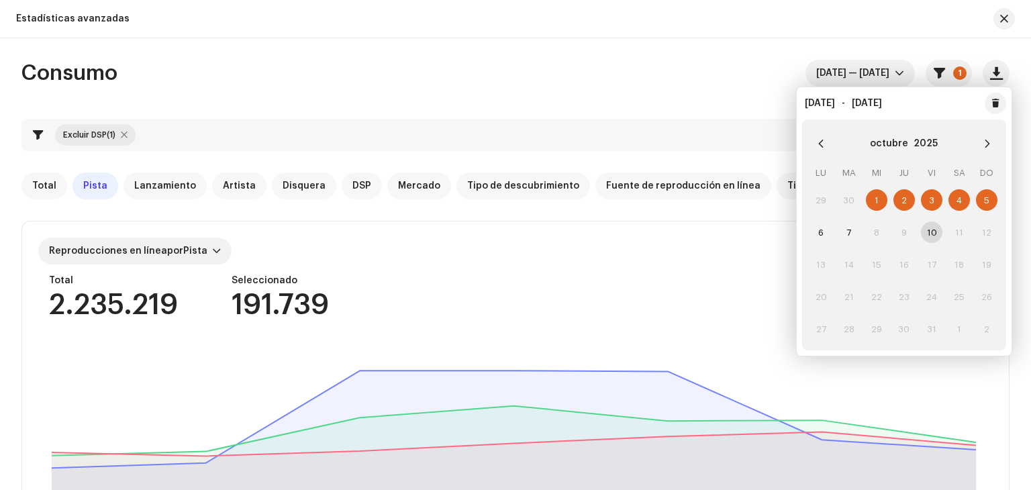
click at [572, 62] on div "Consumo sept 29 — oct 5 1" at bounding box center [515, 73] width 988 height 27
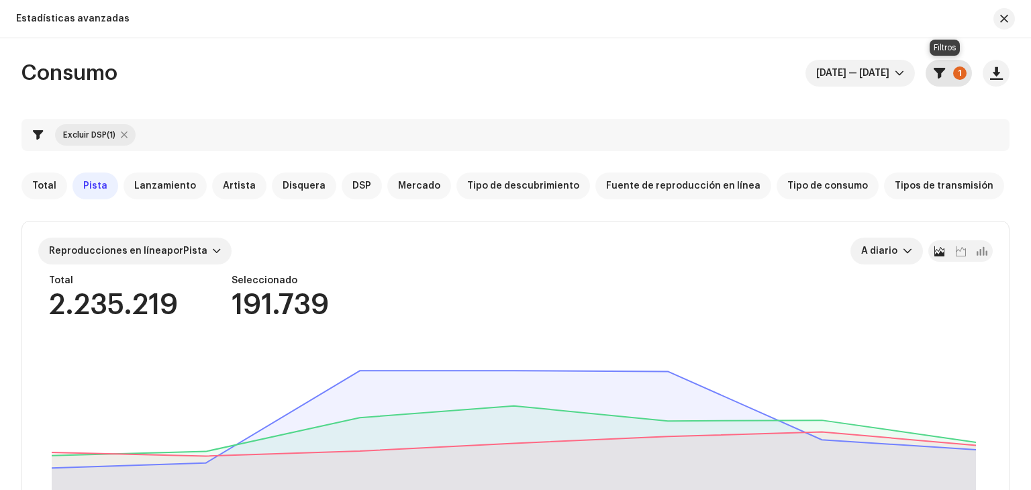
click at [948, 77] on button "1" at bounding box center [949, 73] width 46 height 27
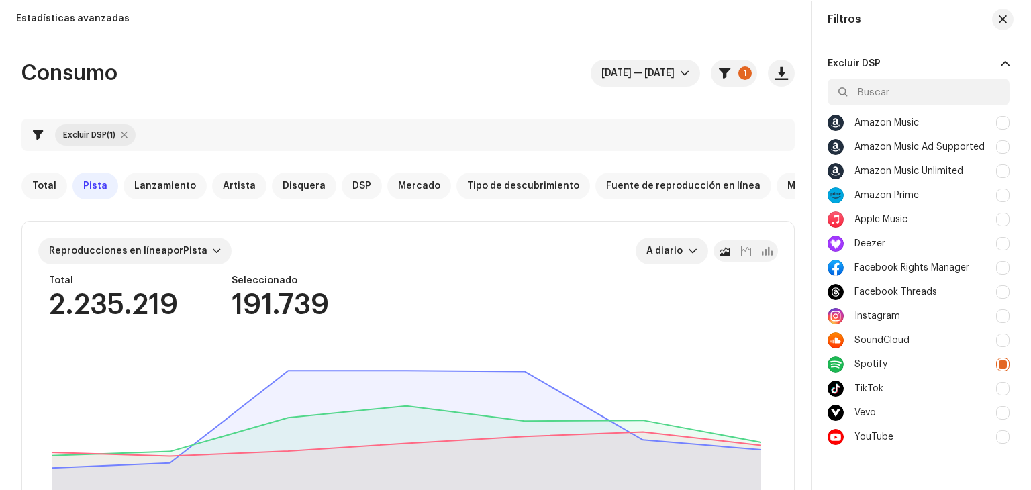
click at [1003, 386] on div at bounding box center [1002, 388] width 13 height 13
checkbox input "true"
click at [997, 363] on div at bounding box center [1002, 364] width 13 height 13
checkbox input "false"
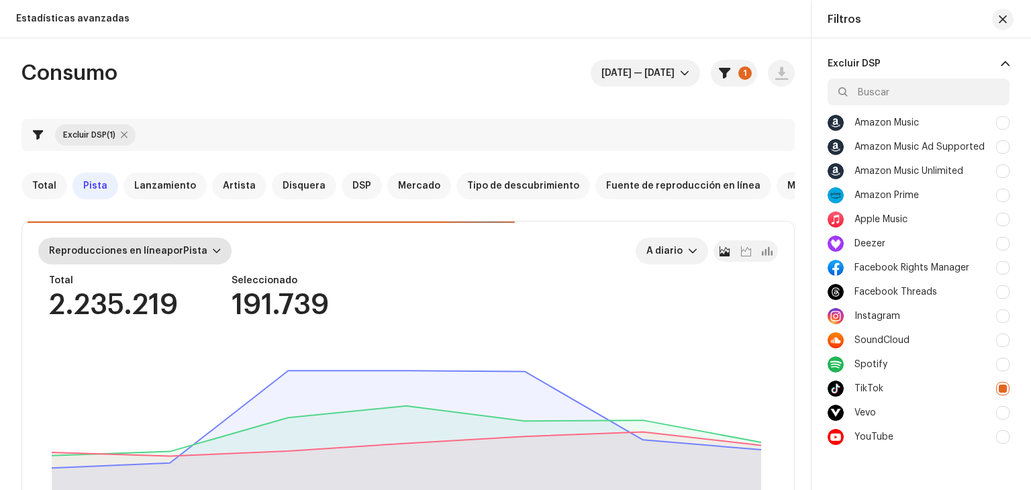
click at [213, 248] on div at bounding box center [217, 251] width 8 height 11
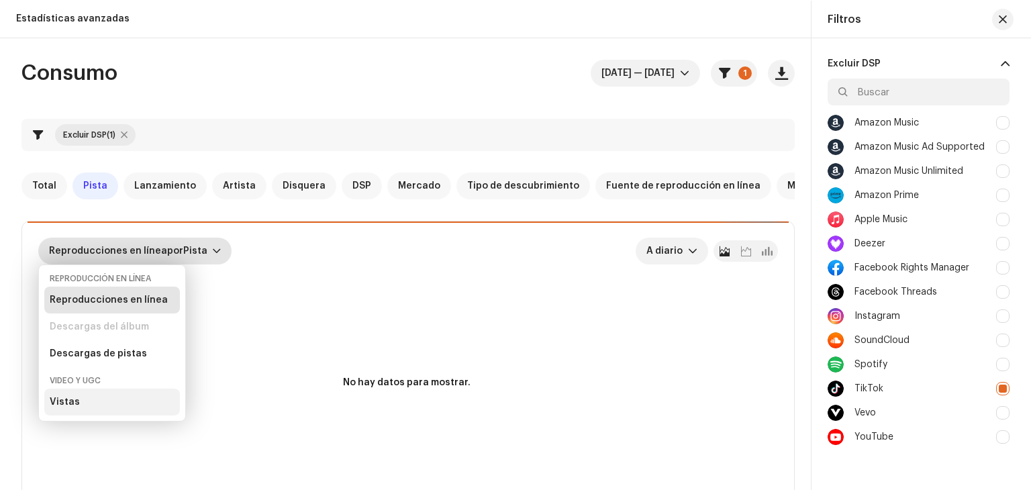
click at [72, 404] on div "Vistas" at bounding box center [65, 402] width 30 height 11
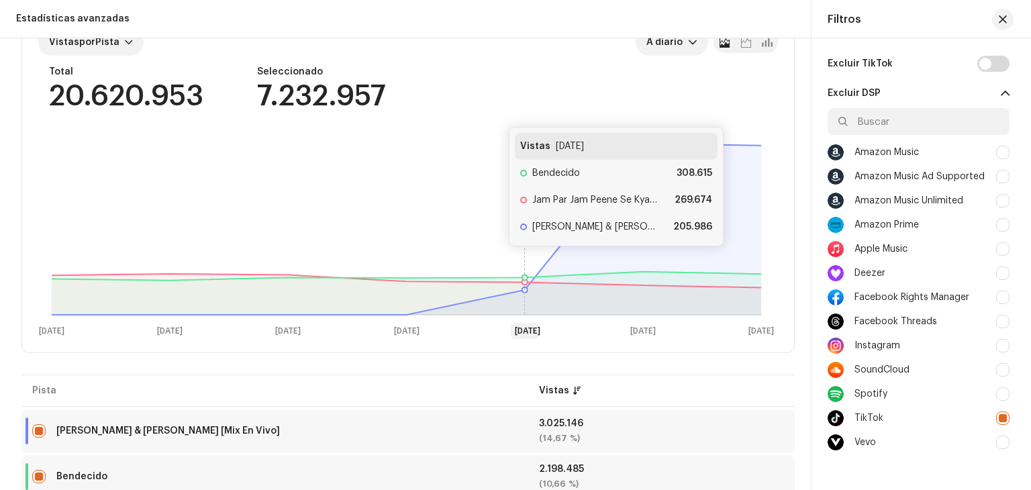
scroll to position [134, 0]
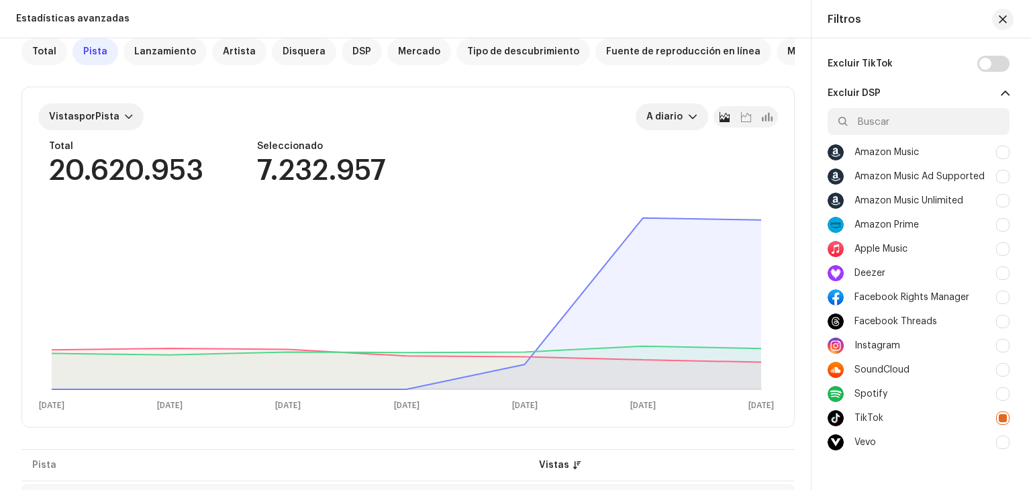
click at [1000, 415] on div at bounding box center [1002, 418] width 13 height 13
checkbox input "false"
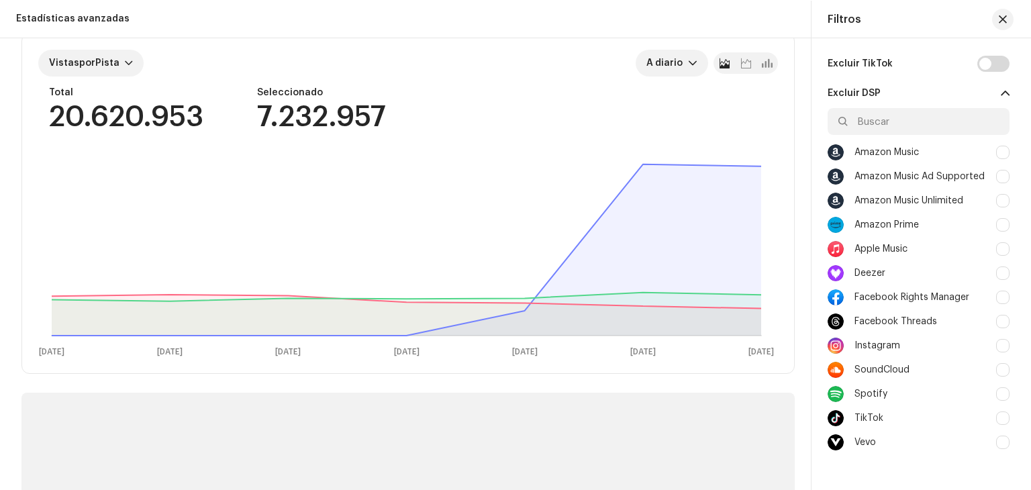
scroll to position [81, 0]
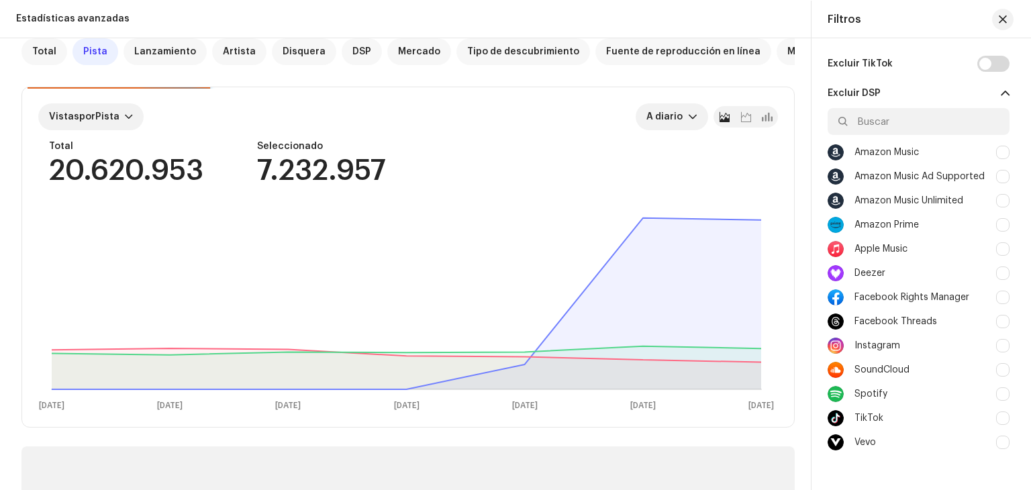
click at [996, 344] on div at bounding box center [1002, 345] width 13 height 13
checkbox input "true"
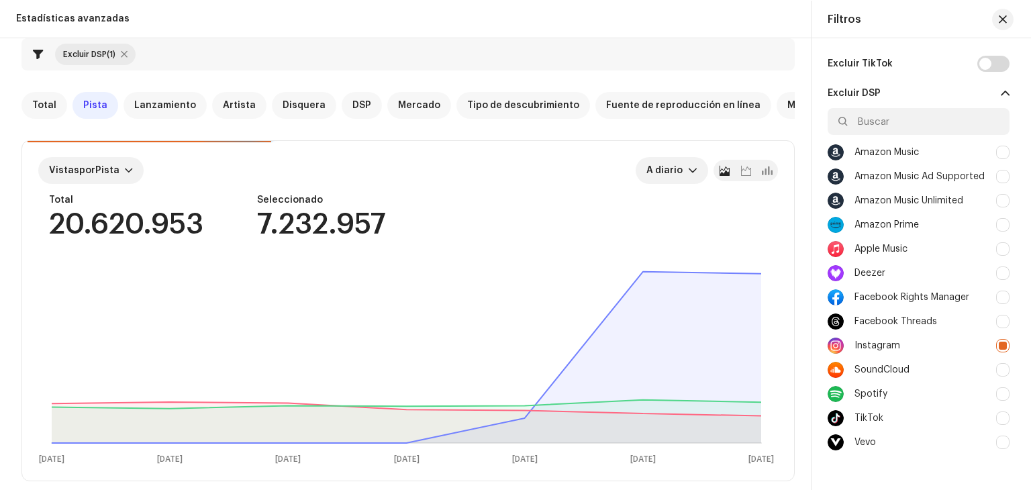
scroll to position [134, 0]
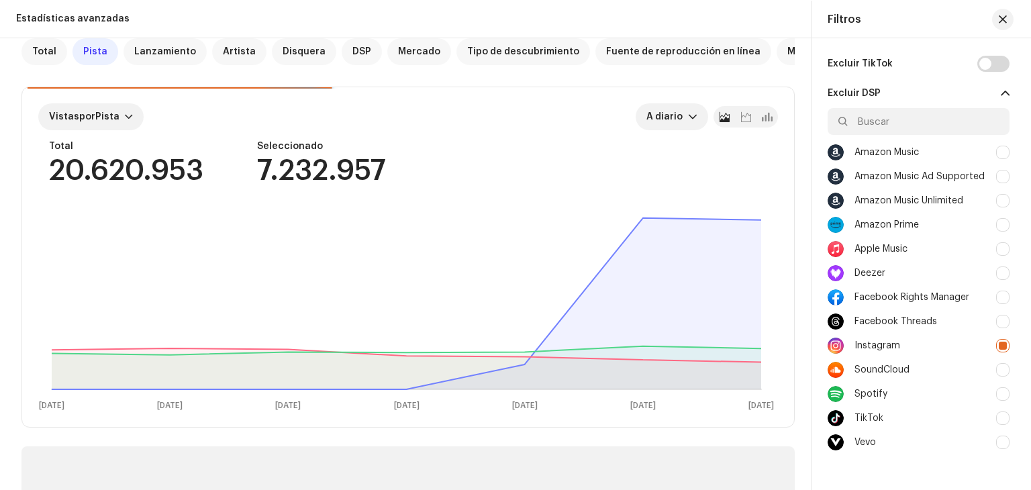
click at [1001, 293] on div at bounding box center [1002, 297] width 13 height 13
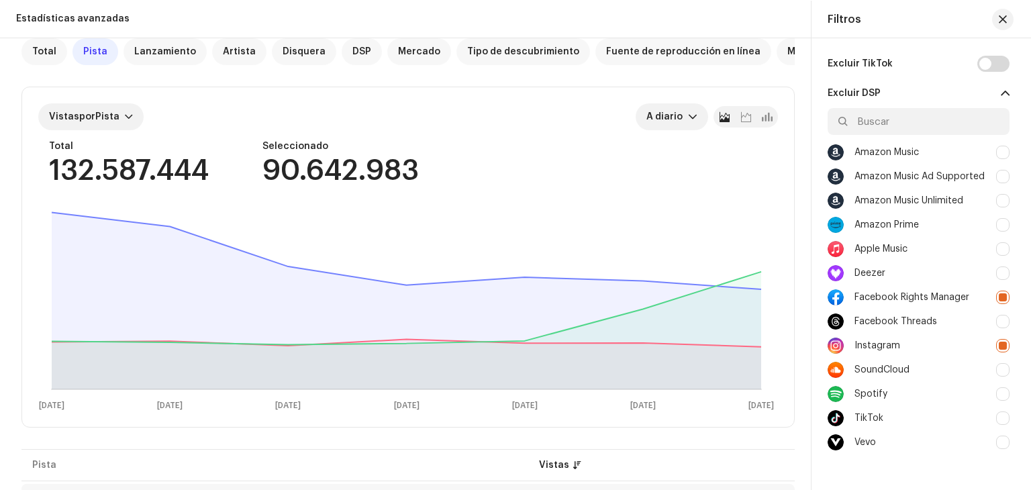
click at [998, 298] on div at bounding box center [1002, 297] width 13 height 13
checkbox input "false"
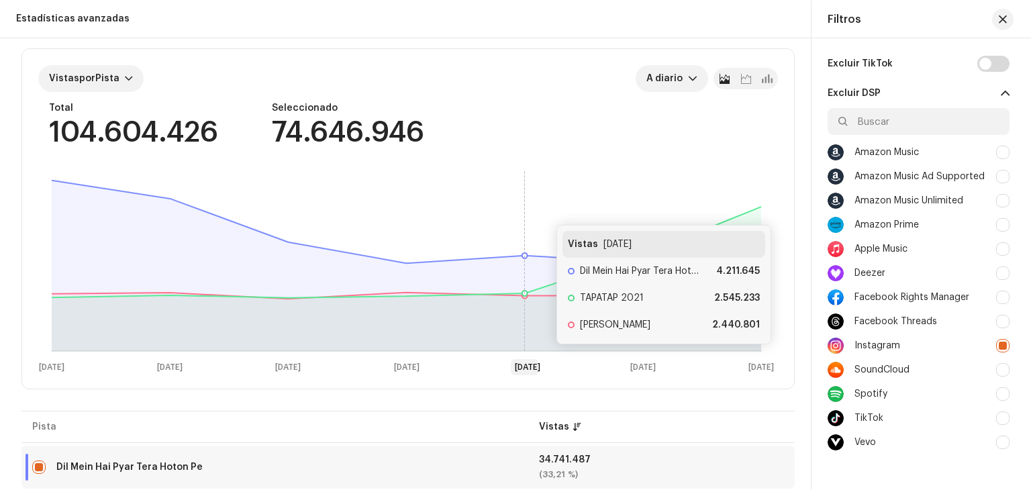
scroll to position [134, 0]
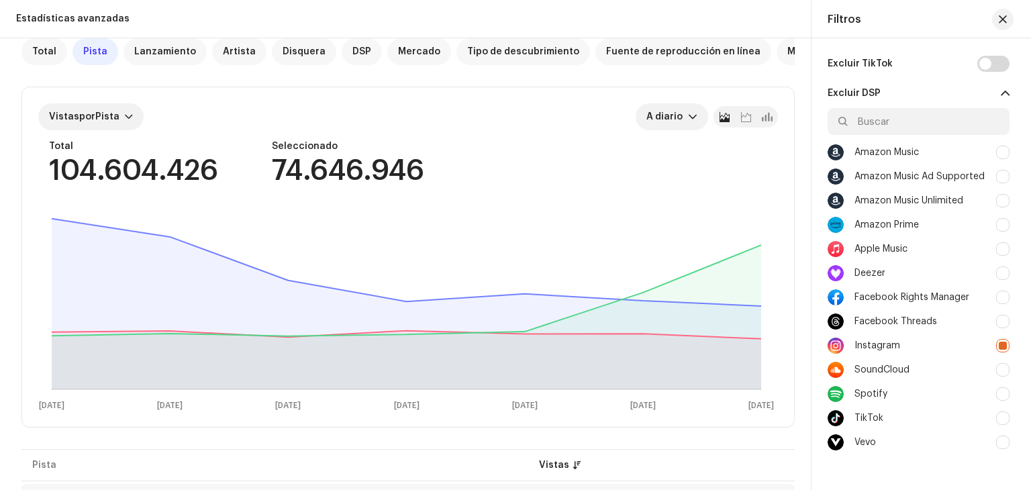
click at [1002, 340] on div at bounding box center [1002, 345] width 13 height 13
checkbox input "false"
click at [1001, 295] on div at bounding box center [1002, 297] width 13 height 13
checkbox input "true"
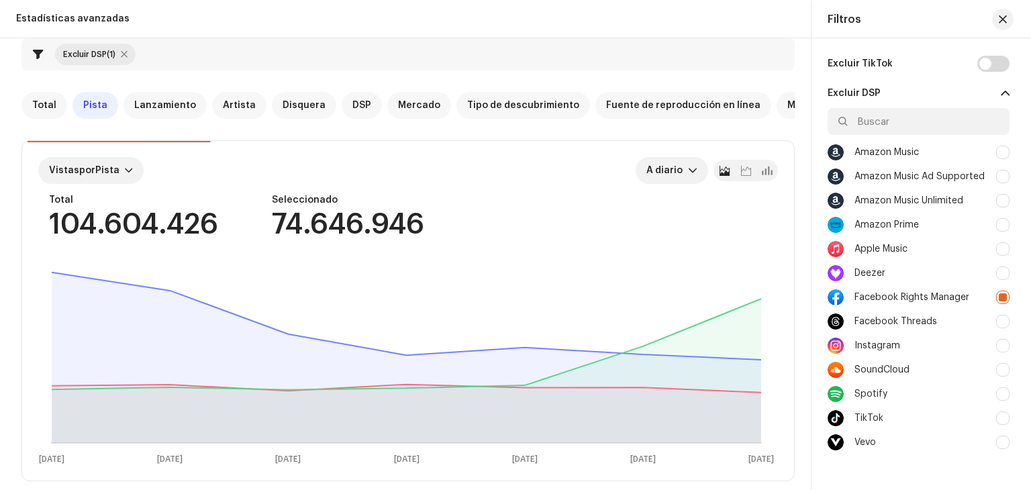
scroll to position [134, 0]
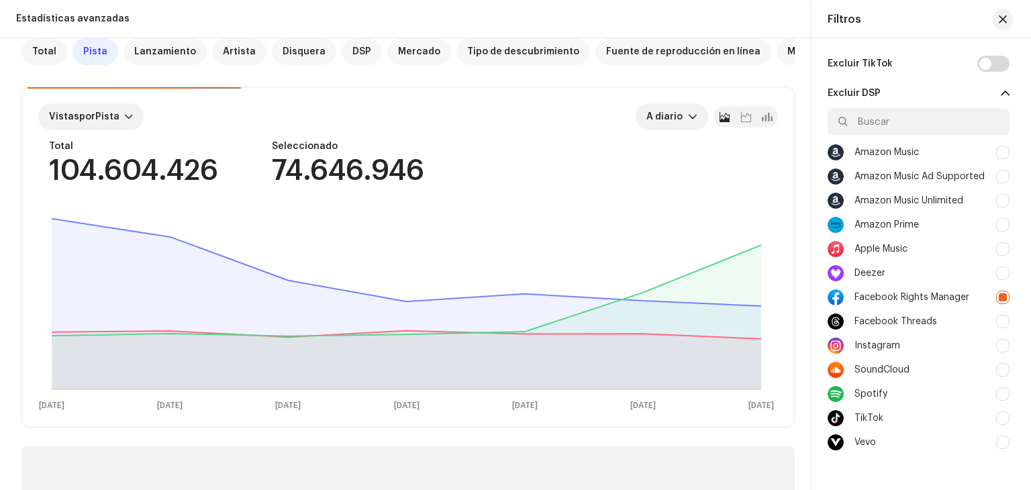
click at [1000, 317] on div at bounding box center [1002, 321] width 13 height 13
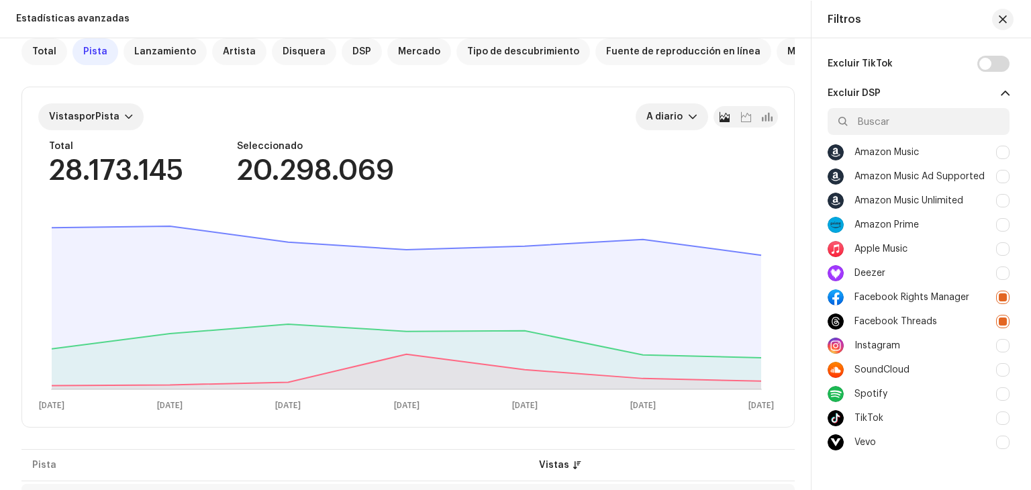
click at [1001, 318] on div at bounding box center [1002, 321] width 13 height 13
checkbox input "false"
click at [1000, 299] on div at bounding box center [1002, 297] width 13 height 13
checkbox input "false"
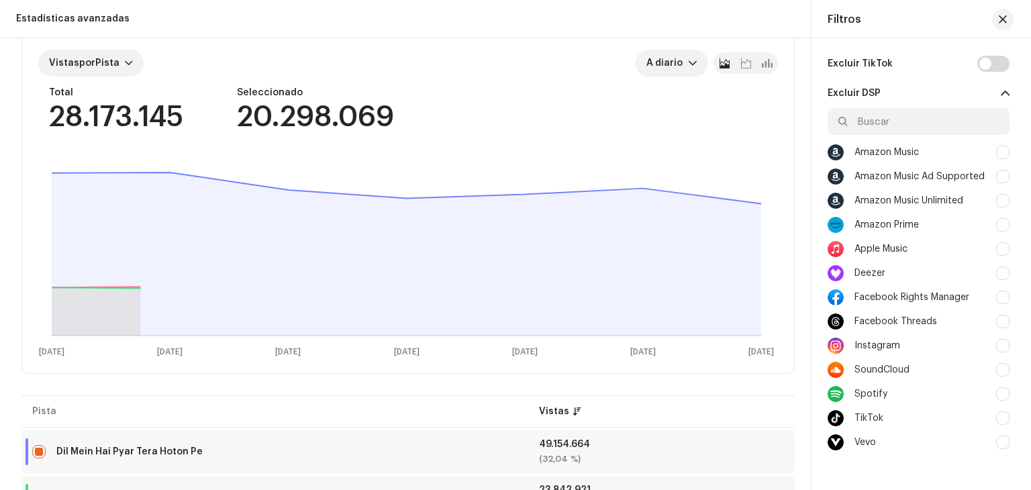
scroll to position [81, 0]
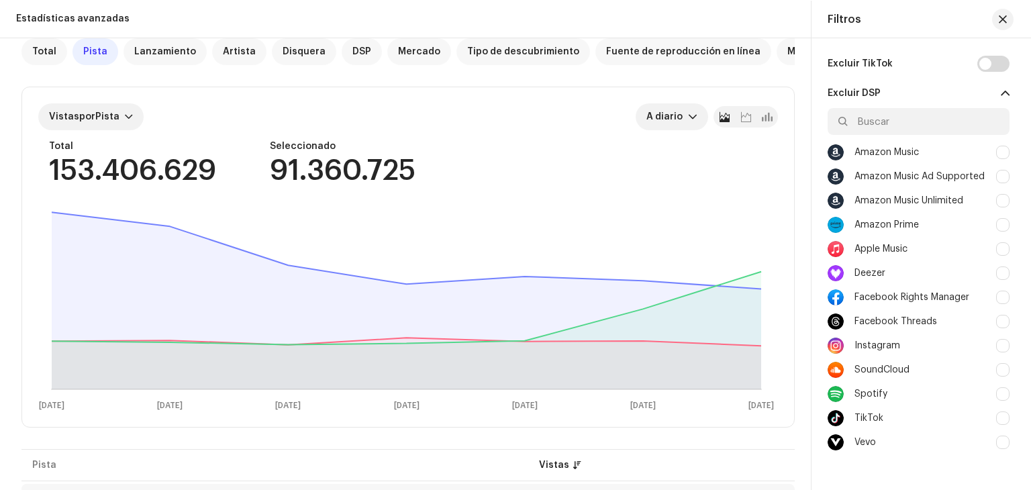
click at [996, 415] on div at bounding box center [1002, 418] width 13 height 13
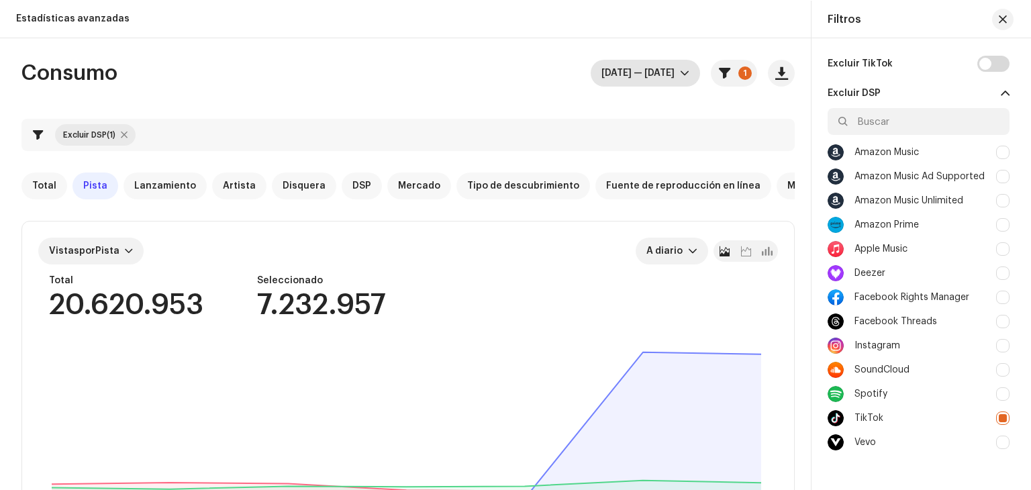
click at [665, 75] on span "[DATE] — [DATE]" at bounding box center [641, 73] width 79 height 27
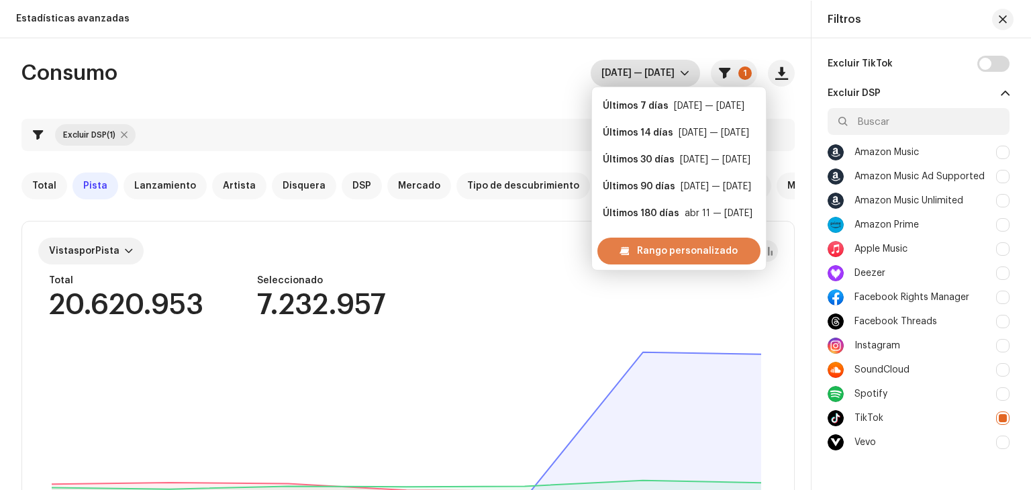
click at [663, 243] on span "Rango personalizado" at bounding box center [687, 251] width 101 height 27
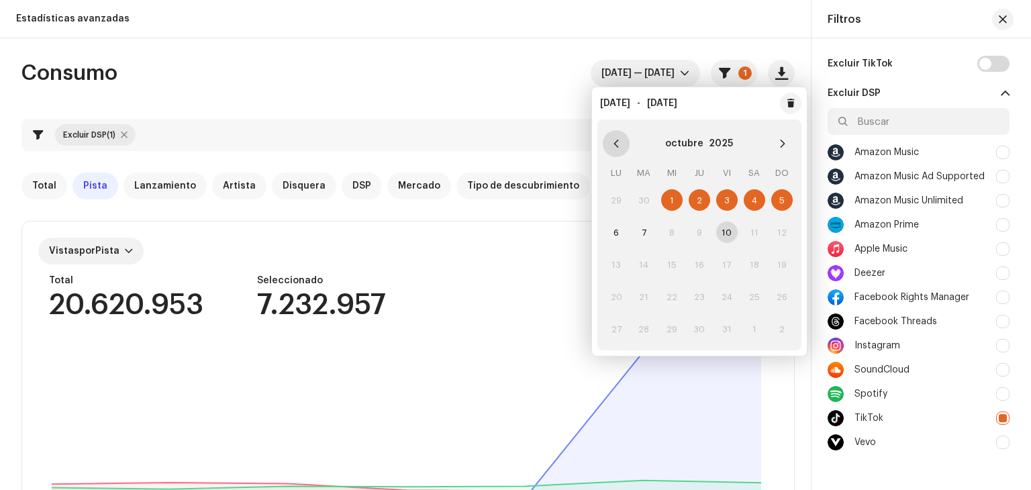
click at [620, 146] on icon "Previous Month" at bounding box center [616, 143] width 9 height 9
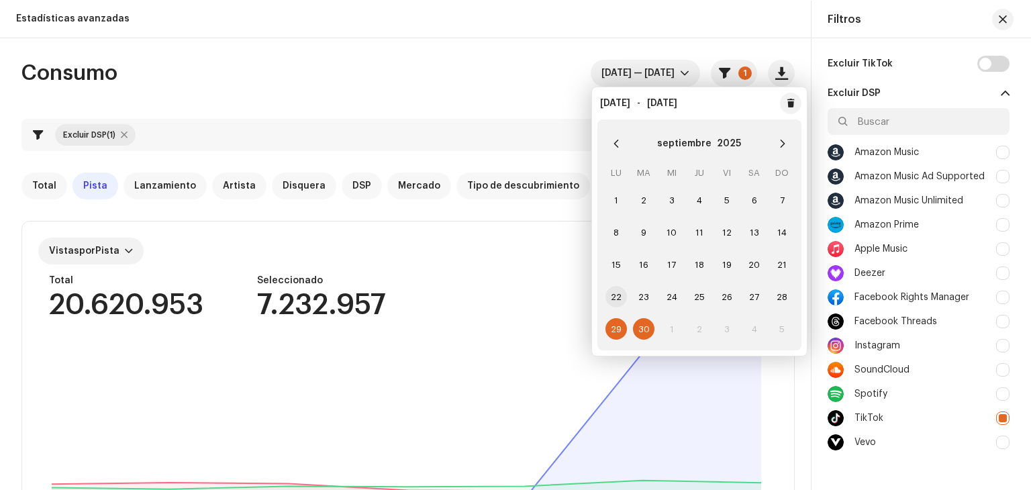
click at [619, 292] on span "22" at bounding box center [616, 296] width 21 height 21
click at [782, 295] on span "28" at bounding box center [781, 296] width 21 height 21
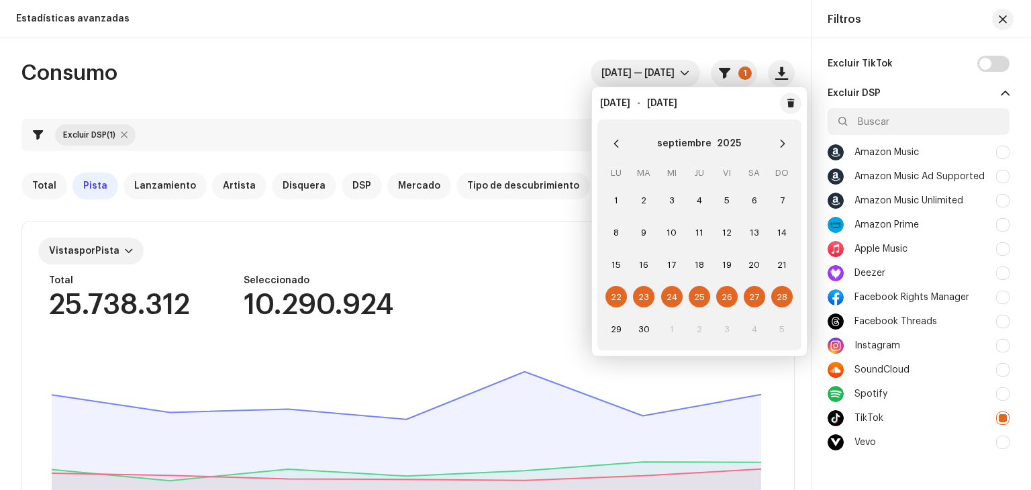
click at [306, 77] on div "Consumo sept 22 — sept 28 1" at bounding box center [408, 73] width 774 height 27
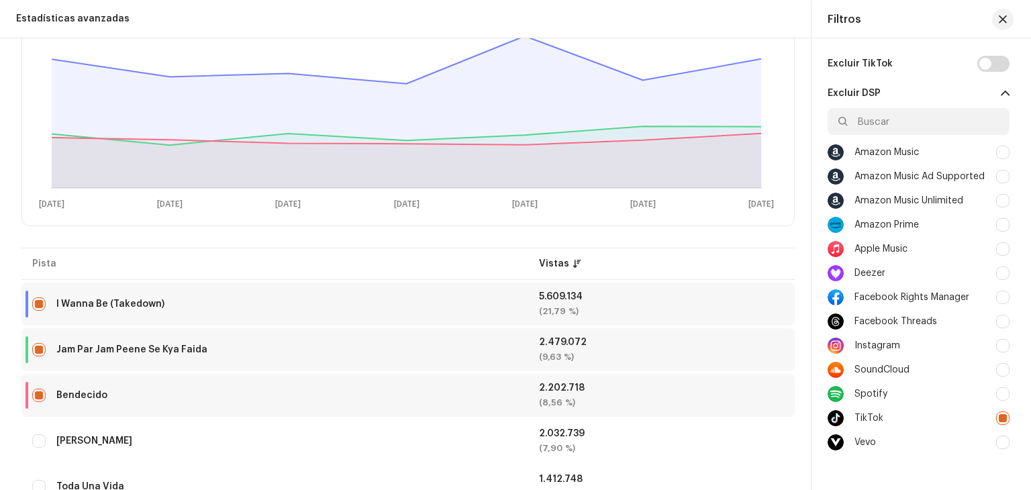
scroll to position [201, 0]
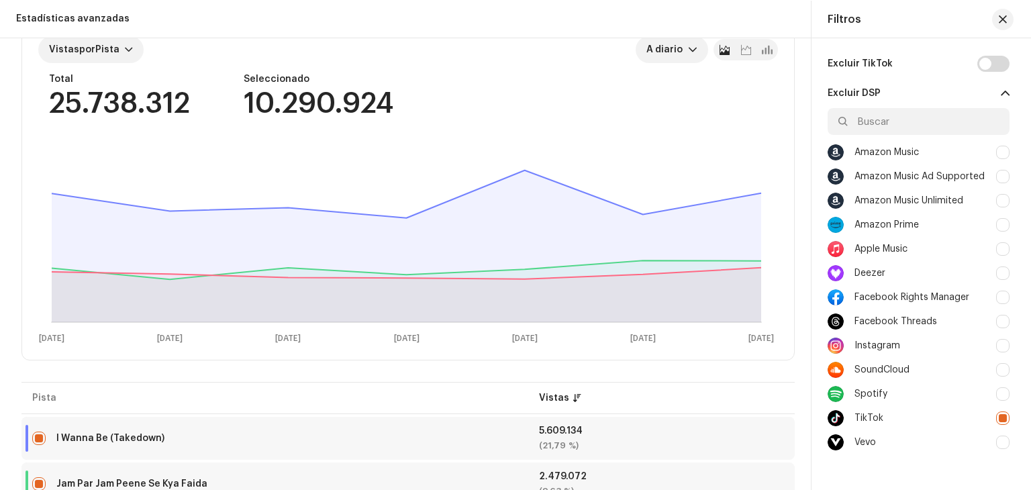
click at [996, 421] on div at bounding box center [1002, 418] width 13 height 13
checkbox input "false"
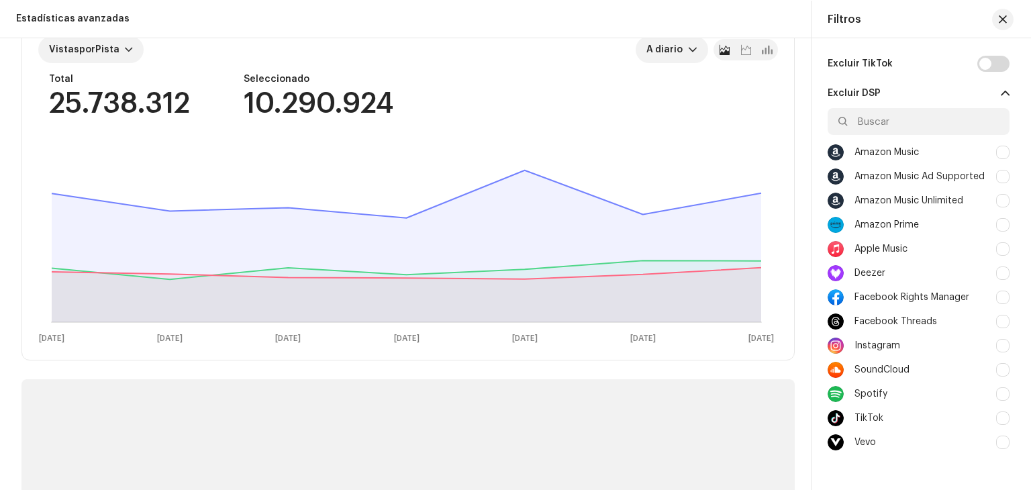
click at [998, 346] on div at bounding box center [1002, 345] width 13 height 13
checkbox input "true"
click at [1000, 296] on div at bounding box center [1002, 297] width 13 height 13
checkbox input "true"
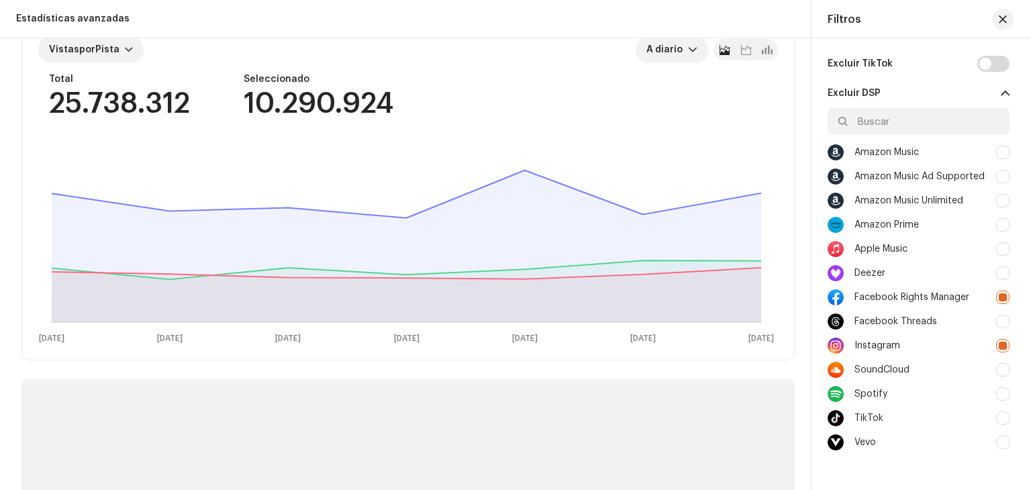
click at [997, 316] on div at bounding box center [1002, 321] width 13 height 13
checkbox input "true"
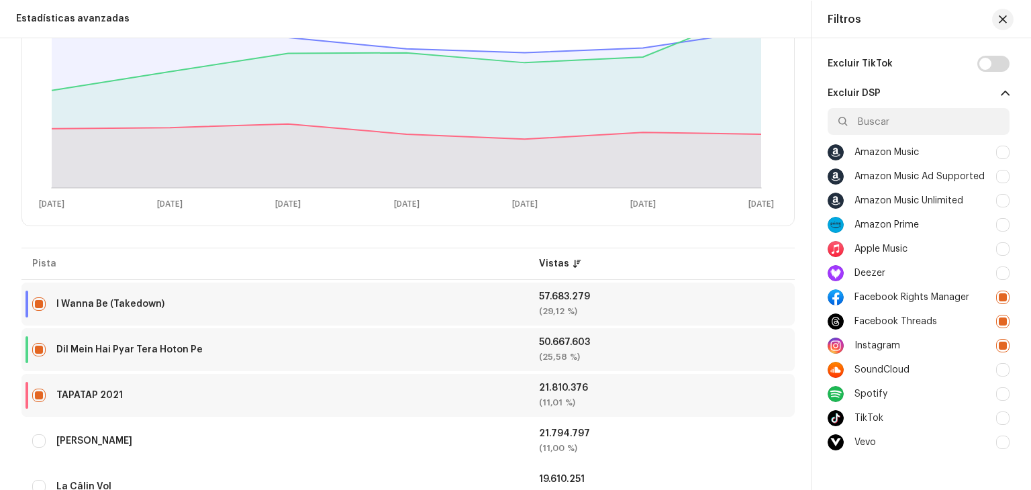
scroll to position [201, 0]
